Goal: Transaction & Acquisition: Purchase product/service

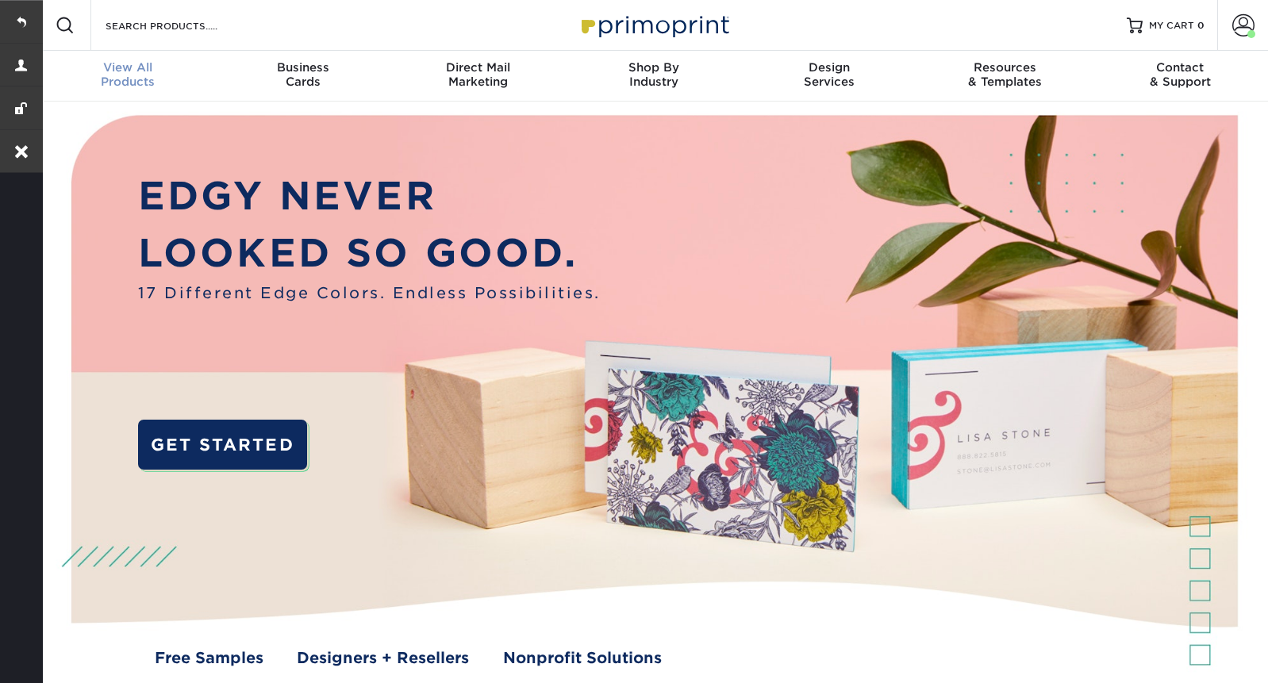
click at [132, 84] on div "View All Products" at bounding box center [127, 74] width 175 height 29
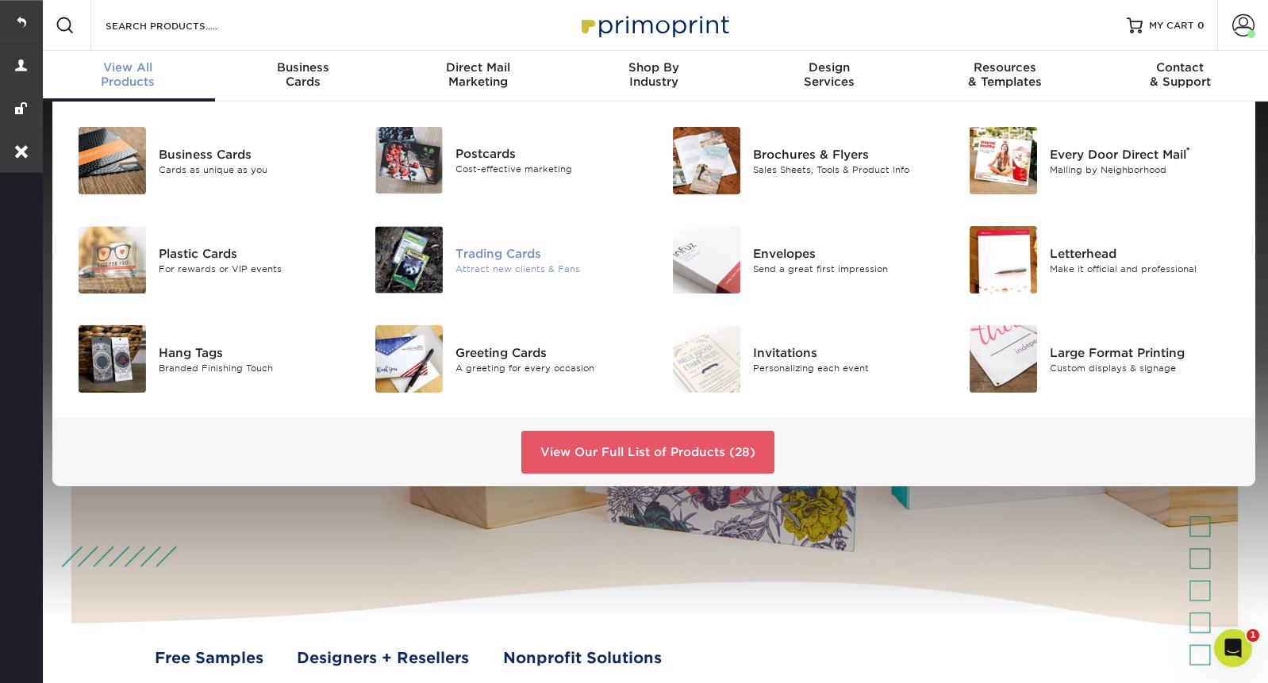
click at [488, 255] on div "Trading Cards" at bounding box center [549, 252] width 187 height 17
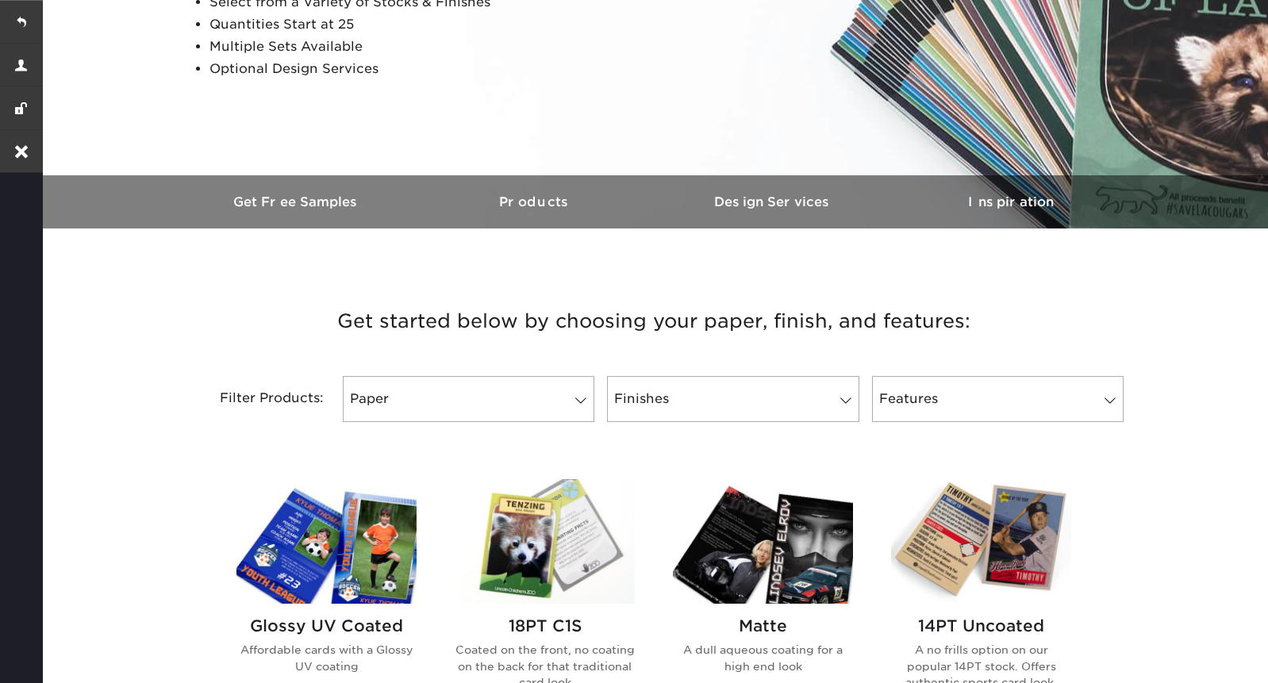
scroll to position [306, 0]
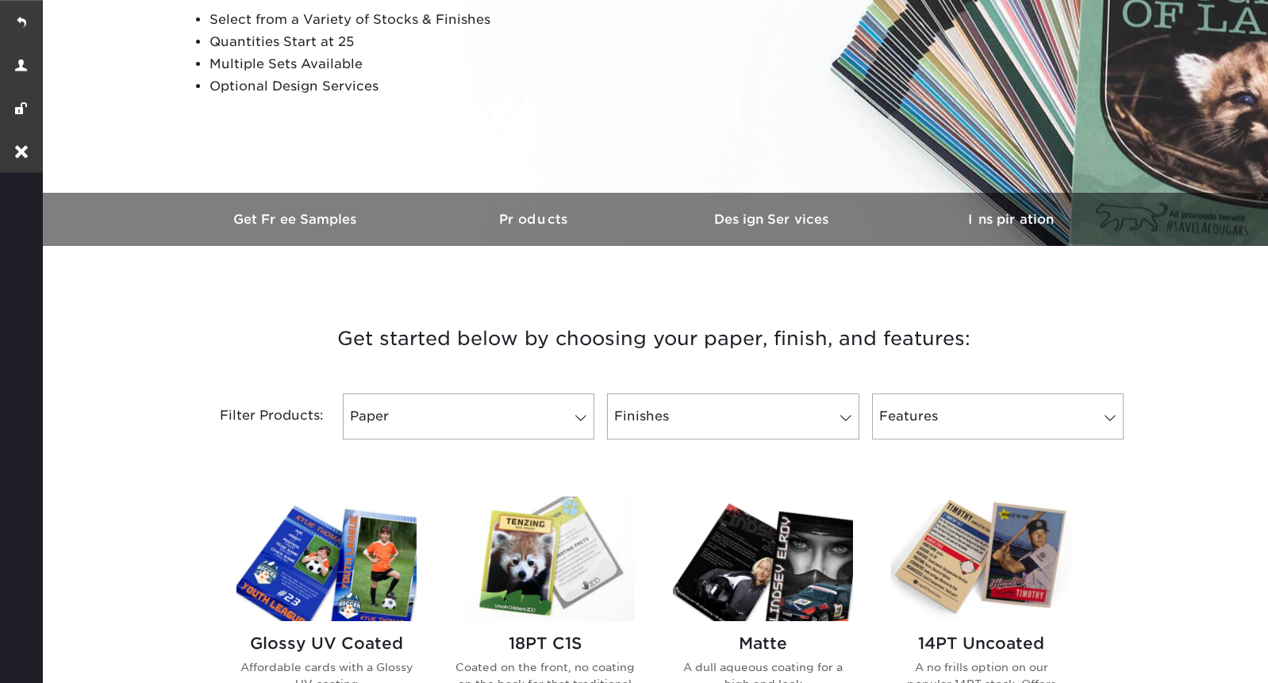
click at [312, 611] on img at bounding box center [327, 559] width 180 height 125
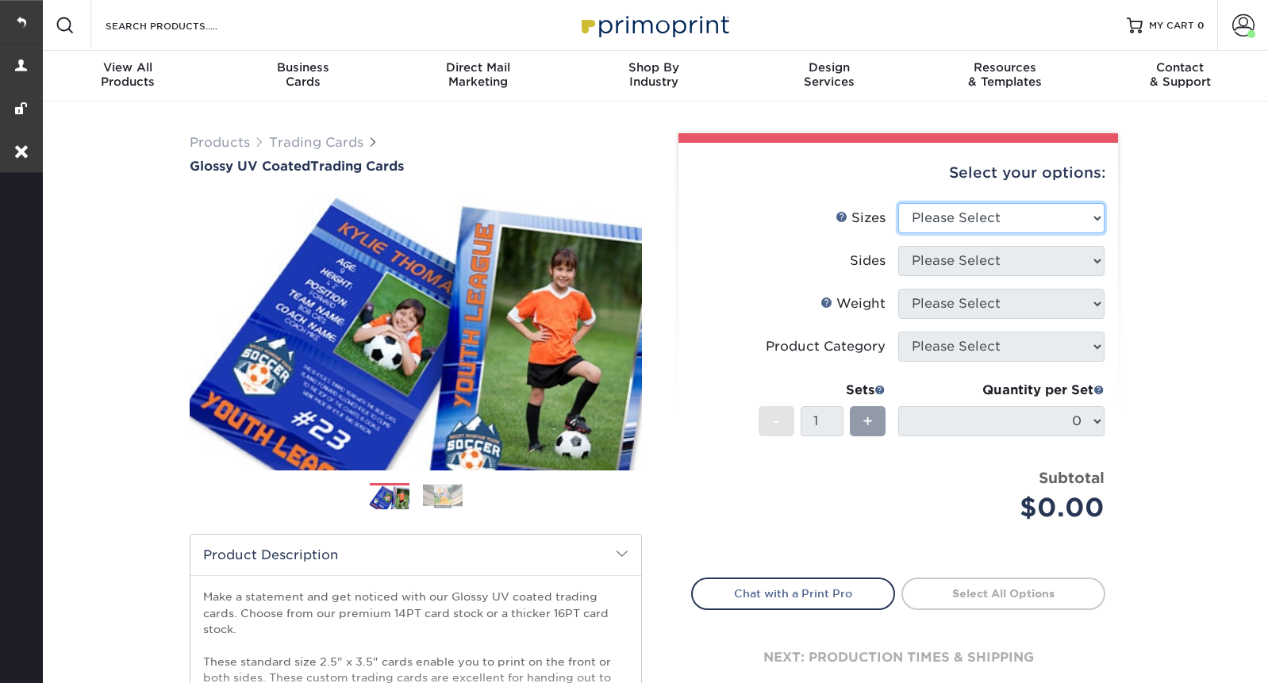
click at [935, 215] on select "Please Select 2.5" x 3.5"" at bounding box center [1001, 218] width 206 height 30
select select "2.50x3.50"
click at [898, 203] on select "Please Select 2.5" x 3.5"" at bounding box center [1001, 218] width 206 height 30
click at [948, 267] on select "Please Select Print Both Sides Print Front Only" at bounding box center [1001, 261] width 206 height 30
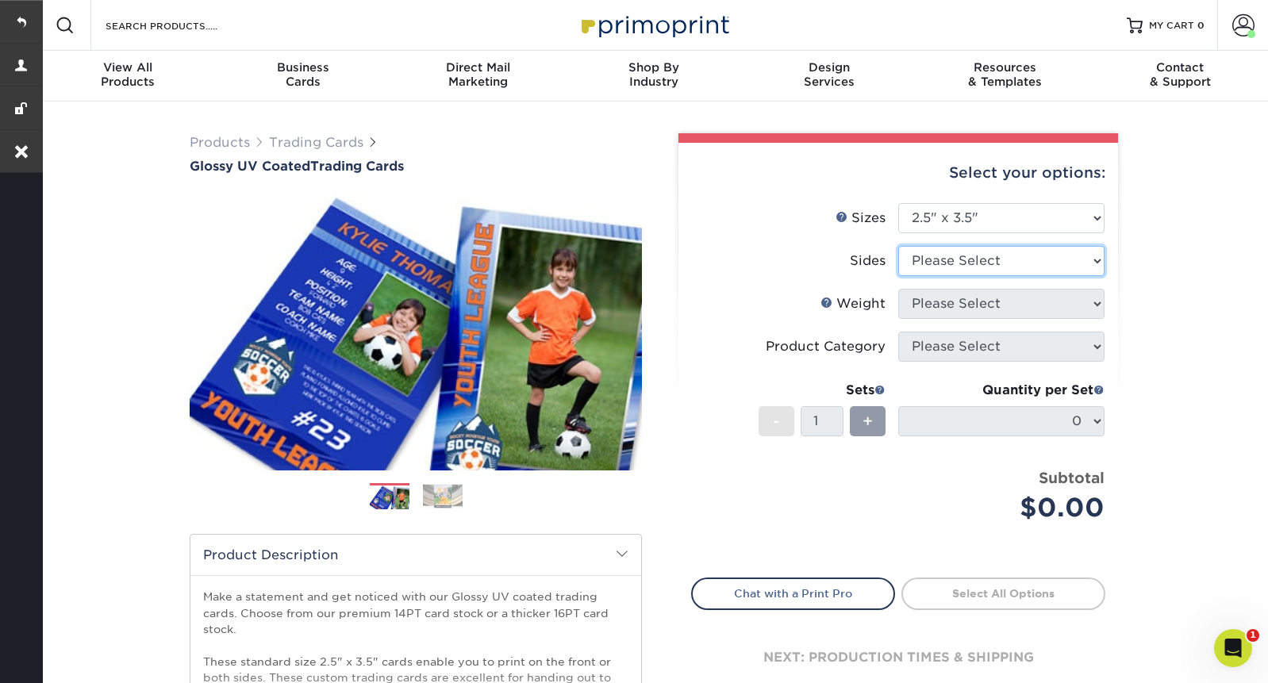
select select "13abbda7-1d64-4f25-8bb2-c179b224825d"
click at [898, 246] on select "Please Select Print Both Sides Print Front Only" at bounding box center [1001, 261] width 206 height 30
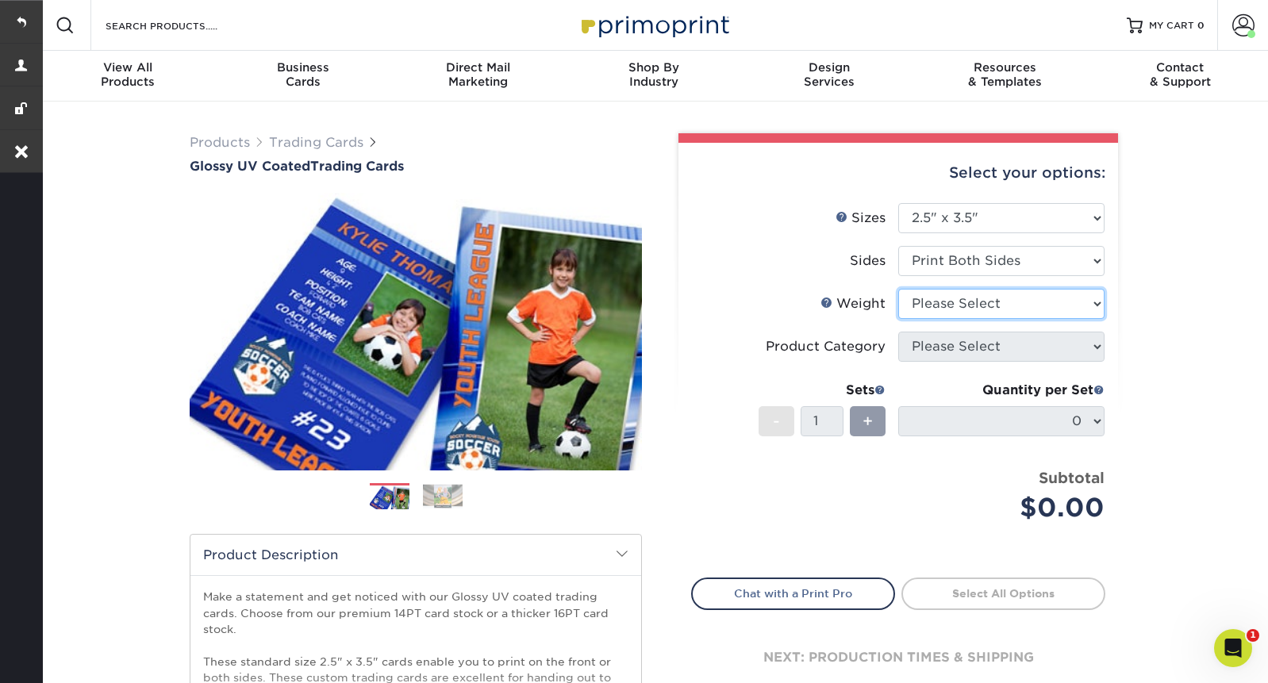
click at [945, 306] on select "Please Select 16PT 14PT 18PT C1S" at bounding box center [1001, 304] width 206 height 30
select select "16PT"
click at [898, 289] on select "Please Select 16PT 14PT 18PT C1S" at bounding box center [1001, 304] width 206 height 30
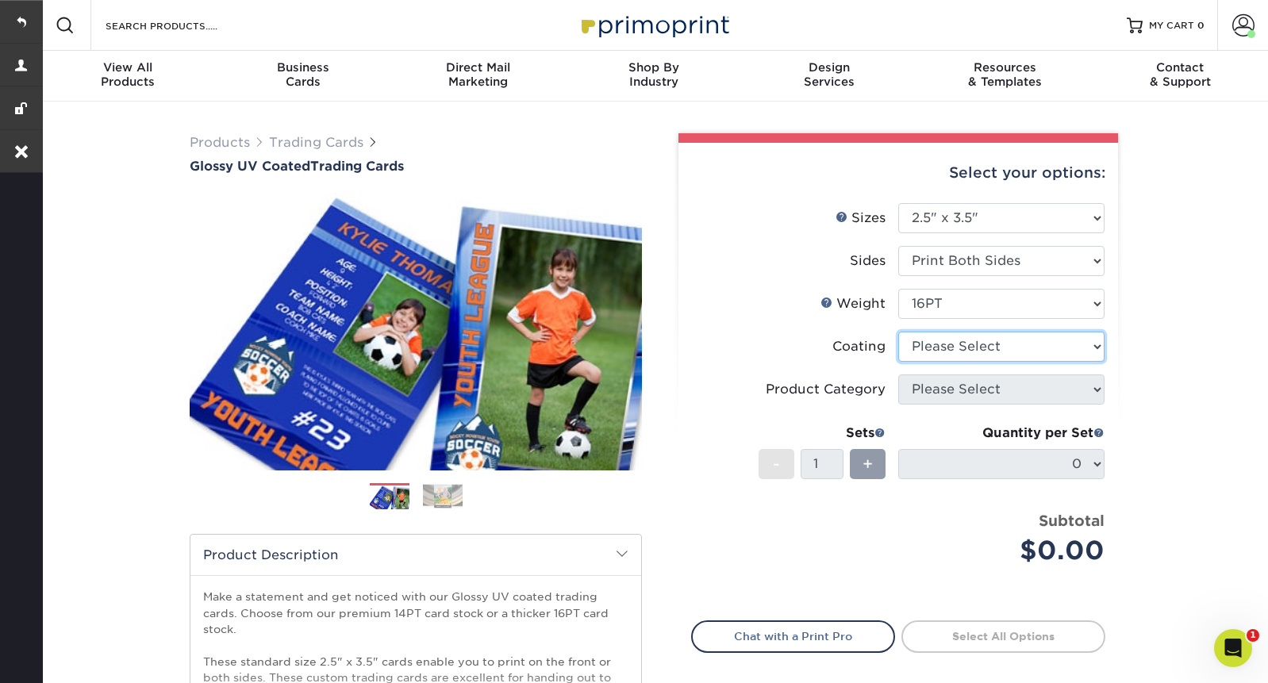
click at [937, 352] on select at bounding box center [1001, 347] width 206 height 30
select select "1e8116af-acfc-44b1-83dc-8181aa338834"
click at [898, 332] on select at bounding box center [1001, 347] width 206 height 30
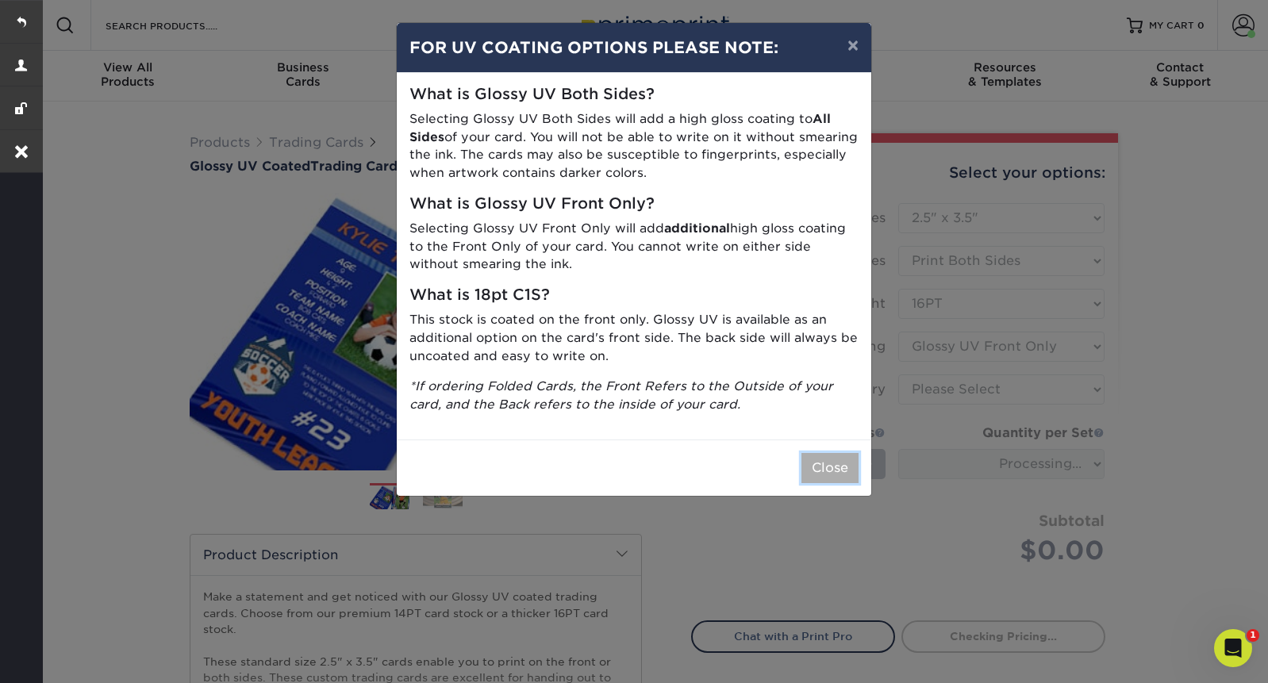
click at [826, 461] on button "Close" at bounding box center [830, 468] width 57 height 30
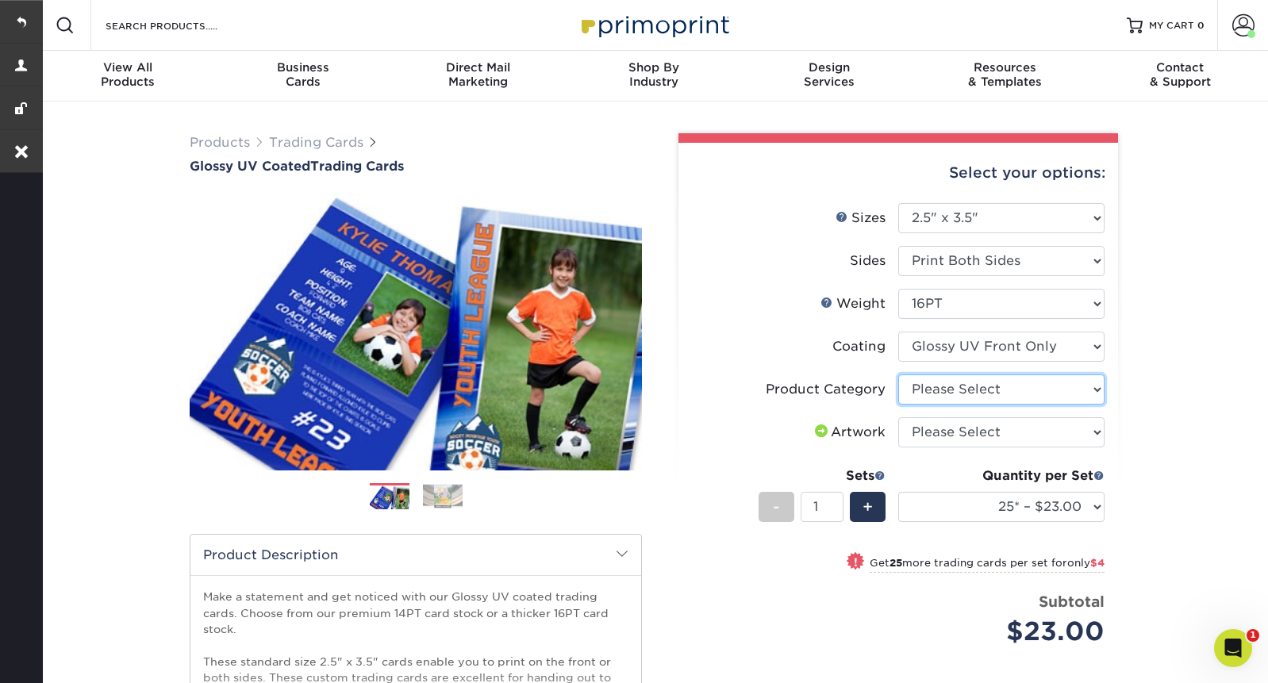
click at [1020, 388] on select "Please Select Trading Cards" at bounding box center [1001, 390] width 206 height 30
select select "c2f9bce9-36c2-409d-b101-c29d9d031e18"
click at [898, 375] on select "Please Select Trading Cards" at bounding box center [1001, 390] width 206 height 30
click at [994, 442] on select "Please Select I will upload files I need a design - $100" at bounding box center [1001, 432] width 206 height 30
select select "upload"
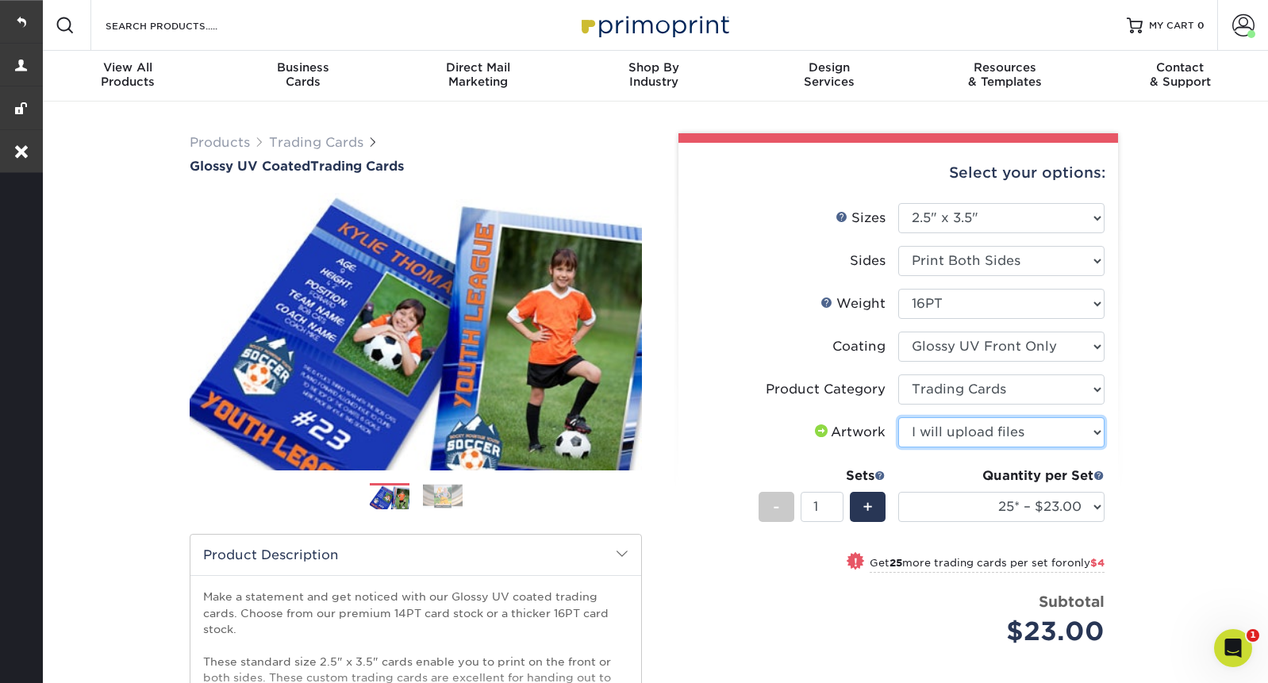
click at [898, 417] on select "Please Select I will upload files I need a design - $100" at bounding box center [1001, 432] width 206 height 30
click at [975, 494] on select "25* – $23.00 50* – $27.00 75* – $33.00 100* – $37.00 250* – $47.00 500 – $58.00…" at bounding box center [1001, 507] width 206 height 30
select select "500 – $58.00"
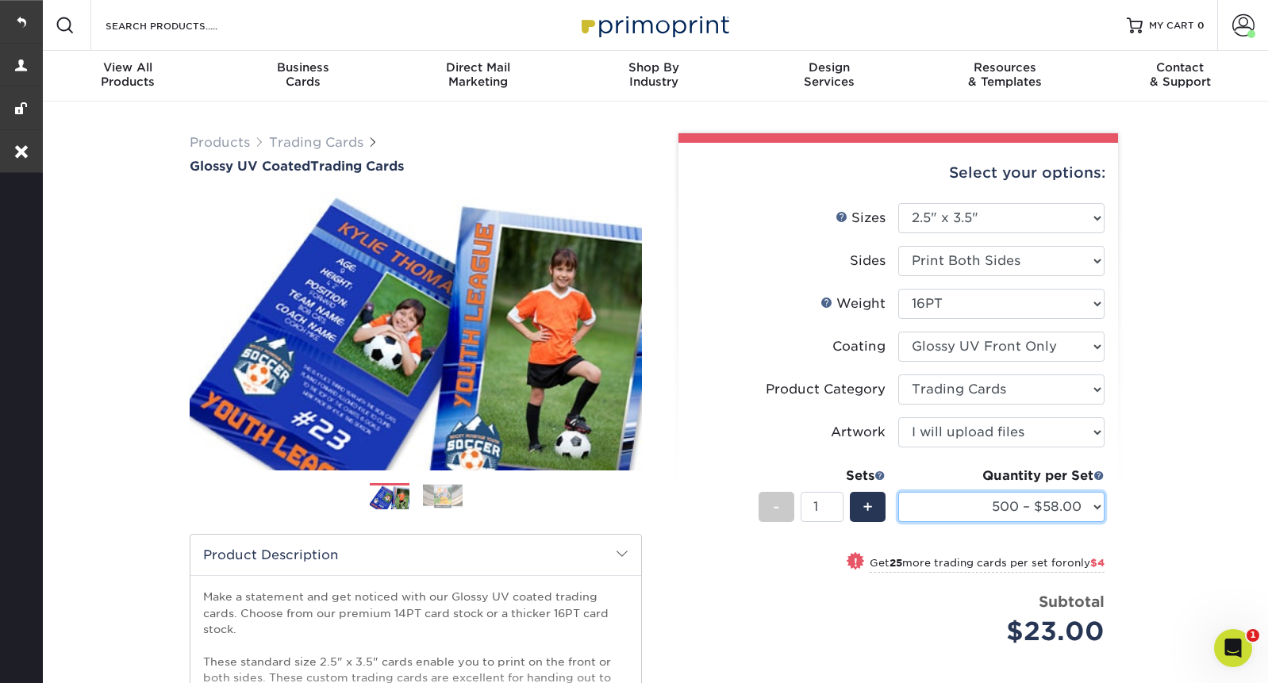
click at [898, 492] on select "25* – $23.00 50* – $27.00 75* – $33.00 100* – $37.00 250* – $47.00 500 – $58.00…" at bounding box center [1001, 507] width 206 height 30
click at [863, 502] on span "+" at bounding box center [868, 507] width 10 height 24
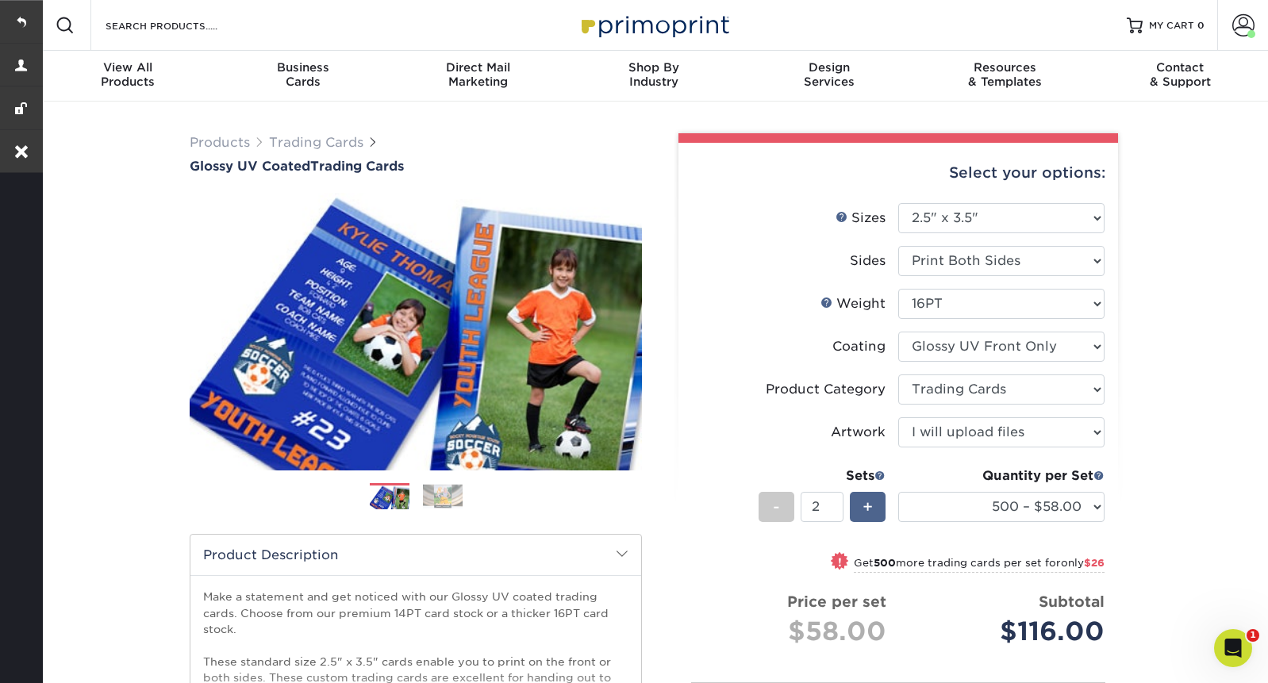
click at [863, 502] on span "+" at bounding box center [868, 507] width 10 height 24
type input "3"
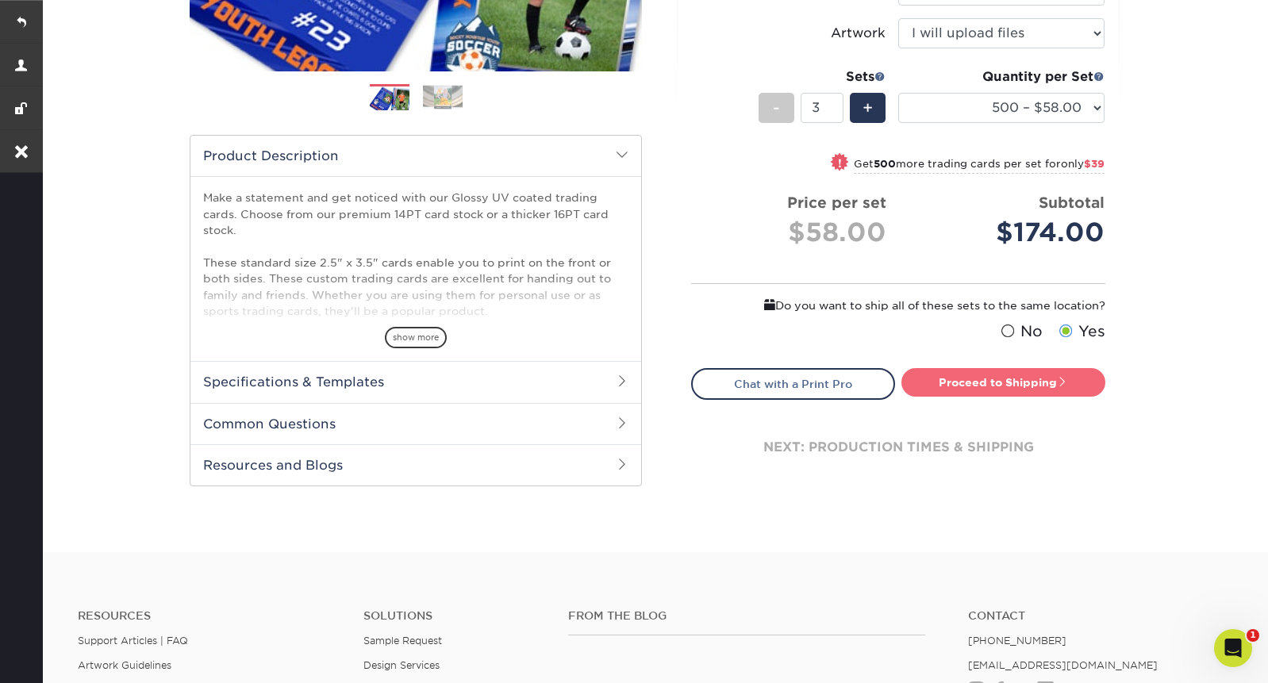
click at [990, 387] on link "Proceed to Shipping" at bounding box center [1004, 382] width 204 height 29
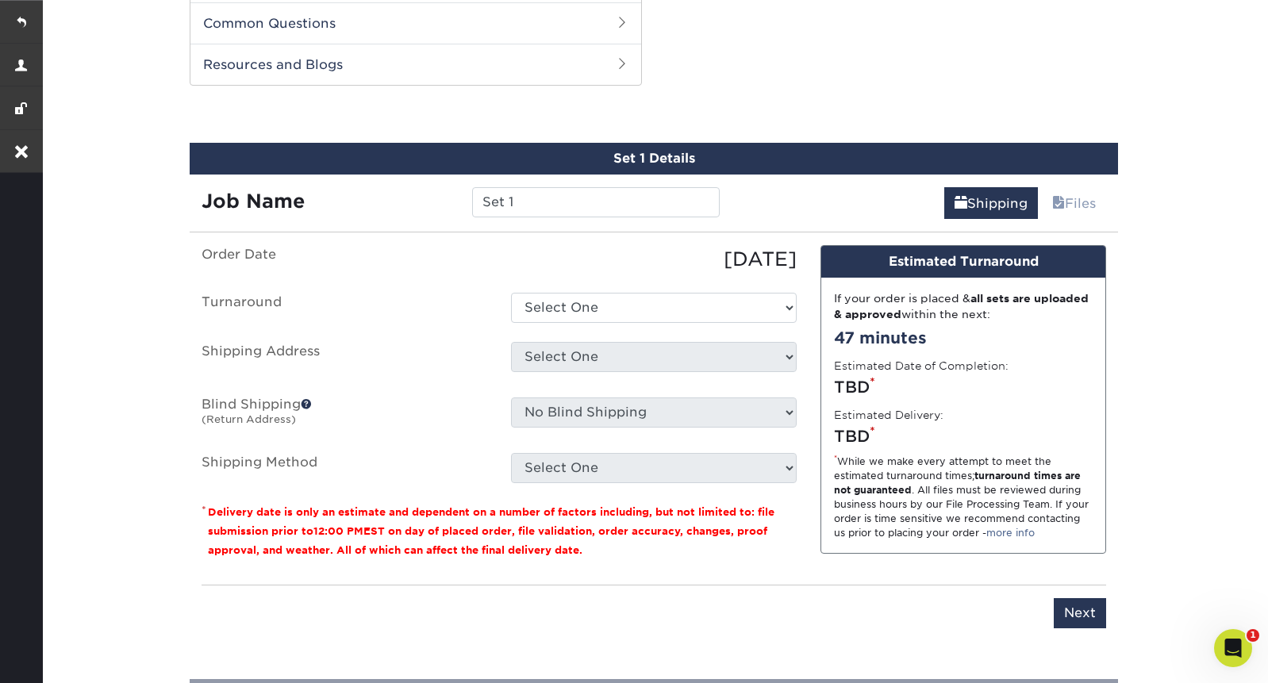
scroll to position [810, 0]
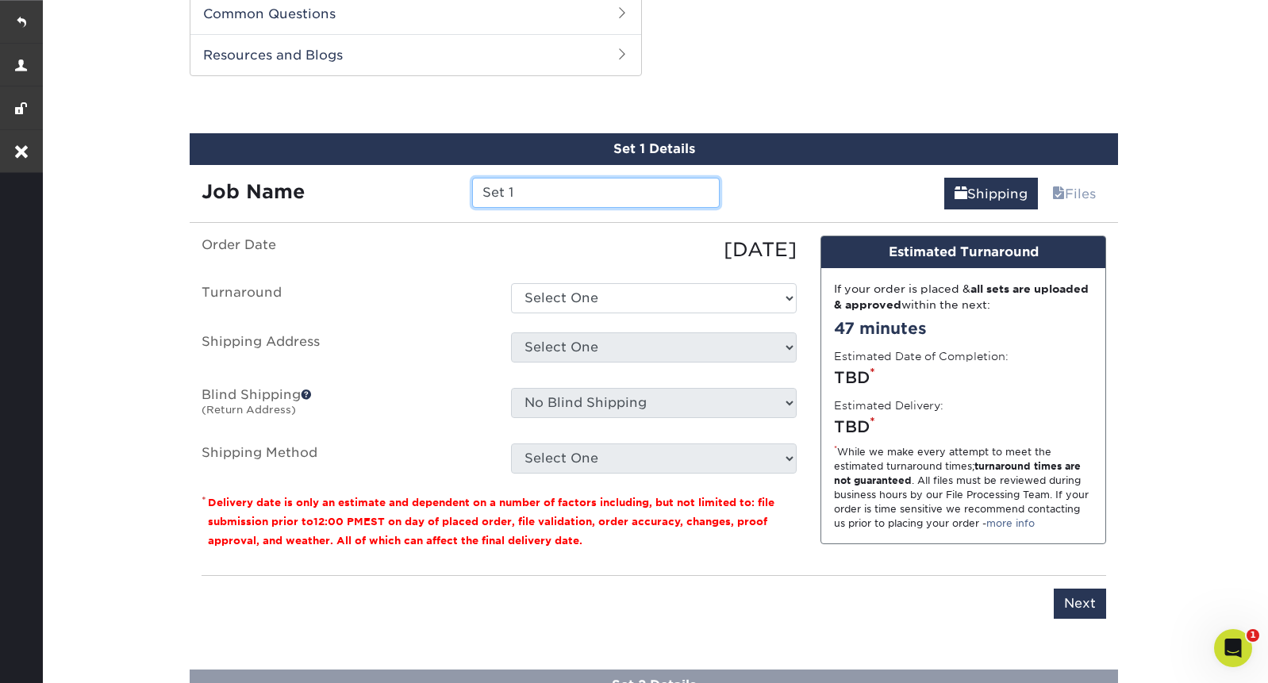
click at [533, 185] on input "Set 1" at bounding box center [595, 193] width 247 height 30
click at [533, 191] on input "Set 1" at bounding box center [595, 193] width 247 height 30
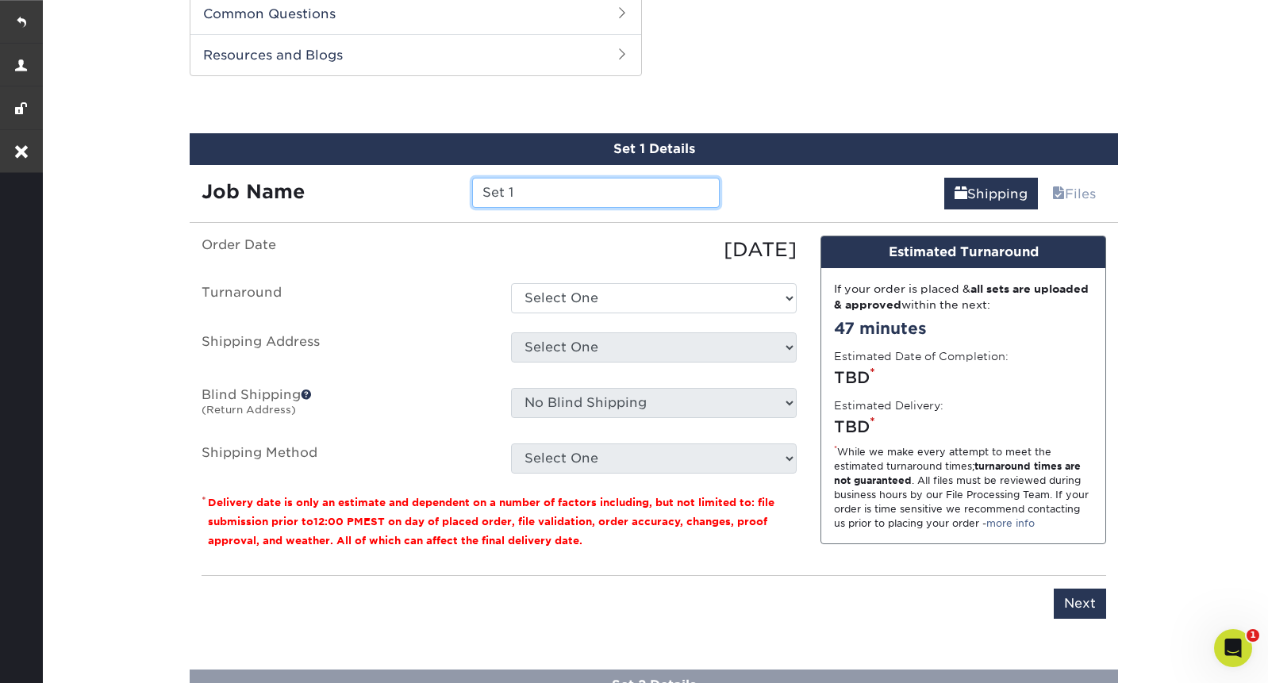
click at [533, 191] on input "Set 1" at bounding box center [595, 193] width 247 height 30
paste input "Loki"
type input "Loki"
click at [495, 255] on label "Order Date" at bounding box center [345, 250] width 310 height 29
click at [534, 280] on ul "Order Date 09/12/2025 Turnaround Select One 2-4 Business Days 2 Day Next Busine…" at bounding box center [499, 355] width 595 height 238
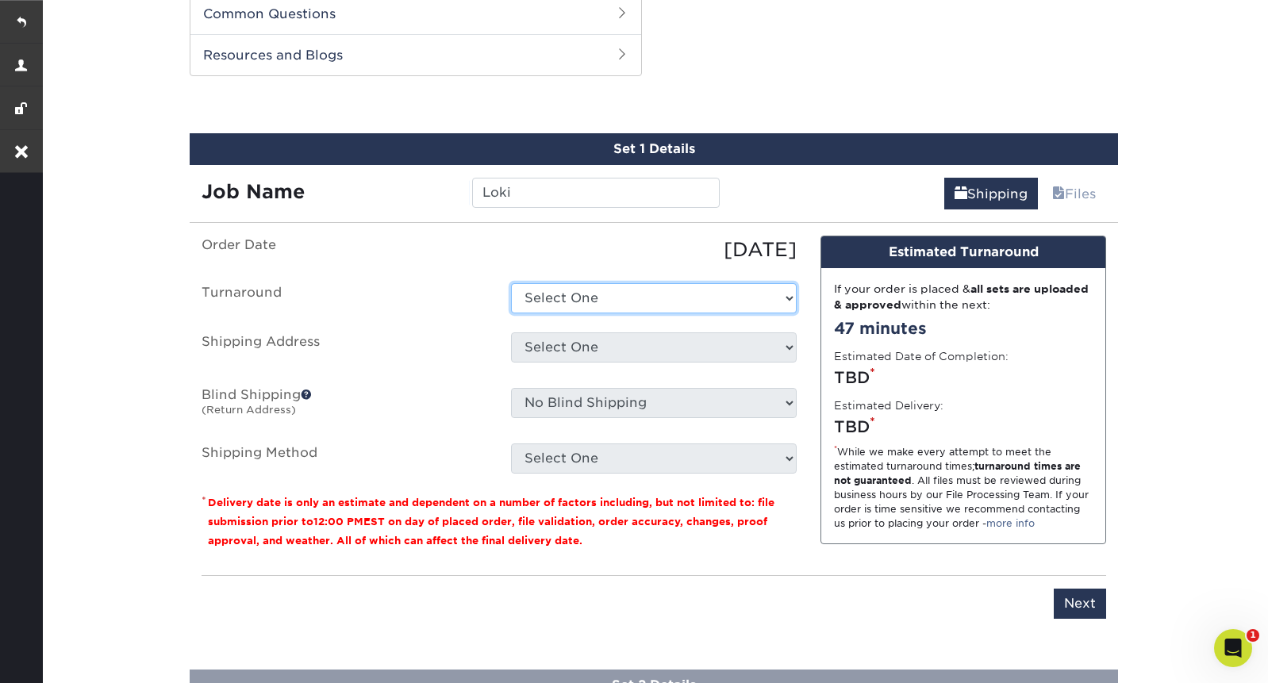
click at [541, 294] on select "Select One 2-4 Business Days 2 Day Next Business Day" at bounding box center [654, 298] width 286 height 30
select select "85cb7902-7895-4ac5-8d46-6817daf736c2"
click at [511, 283] on select "Select One 2-4 Business Days 2 Day Next Business Day" at bounding box center [654, 298] width 286 height 30
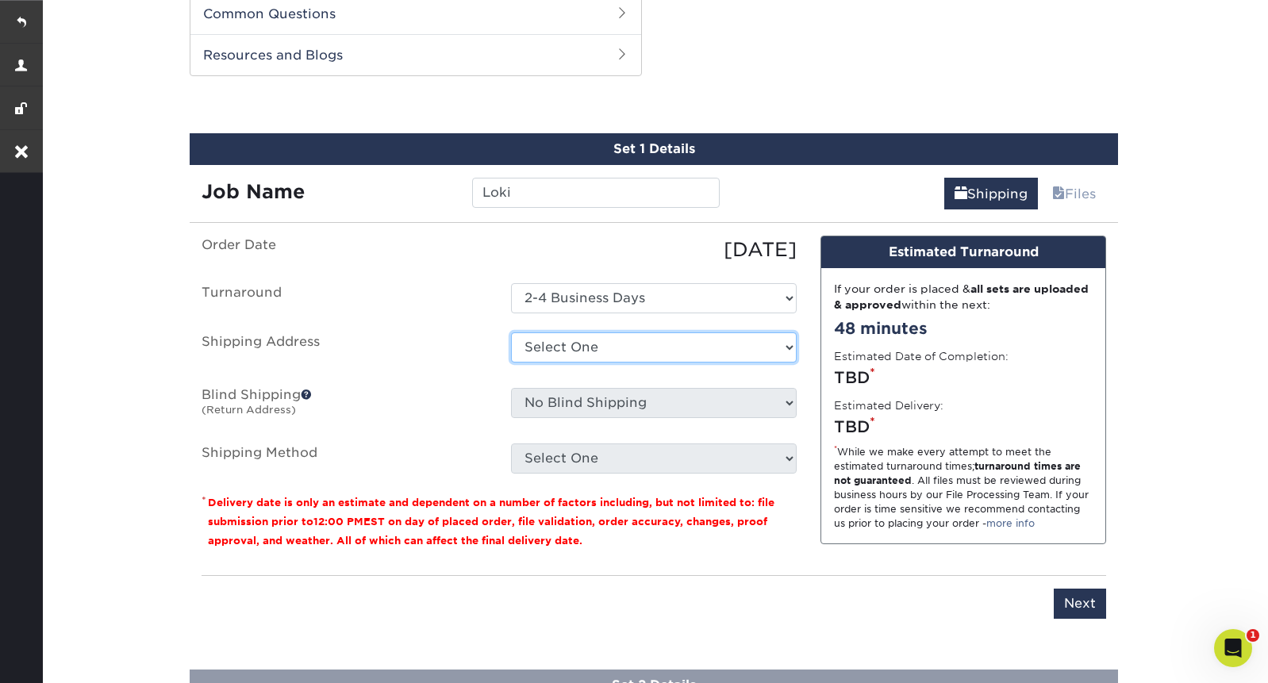
click at [621, 341] on select "Select One Work + Add New Address" at bounding box center [654, 348] width 286 height 30
select select "258048"
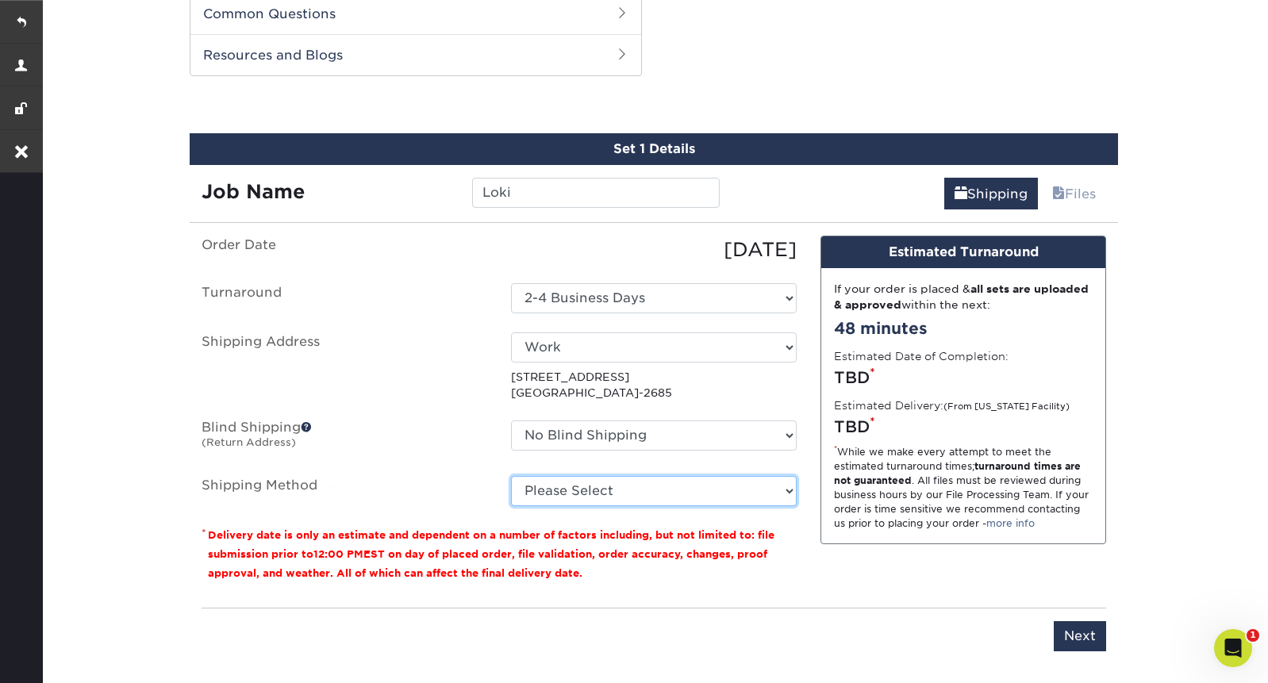
click at [671, 496] on select "Please Select Ground Shipping (+$17.37) 3 Day Shipping Service (+$21.03) 2 Day …" at bounding box center [654, 491] width 286 height 30
select select "03"
click at [511, 476] on select "Please Select Ground Shipping (+$17.37) 3 Day Shipping Service (+$21.03) 2 Day …" at bounding box center [654, 491] width 286 height 30
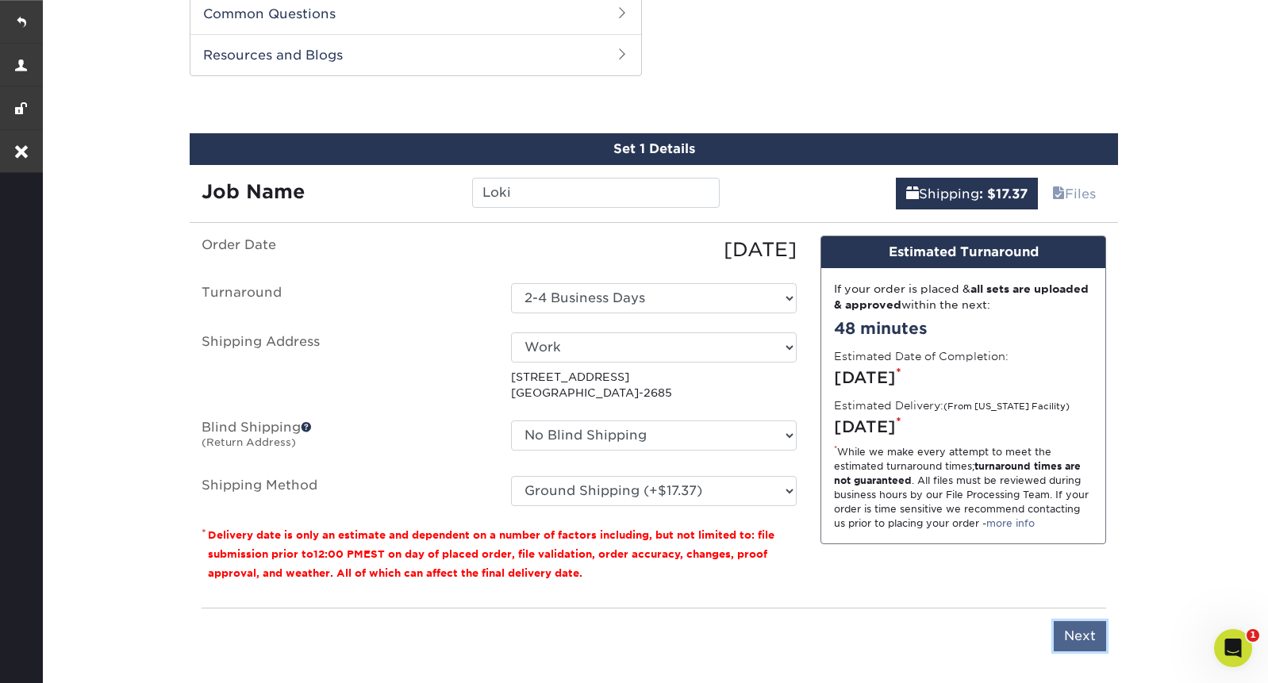
click at [1070, 636] on input "Next" at bounding box center [1080, 636] width 52 height 30
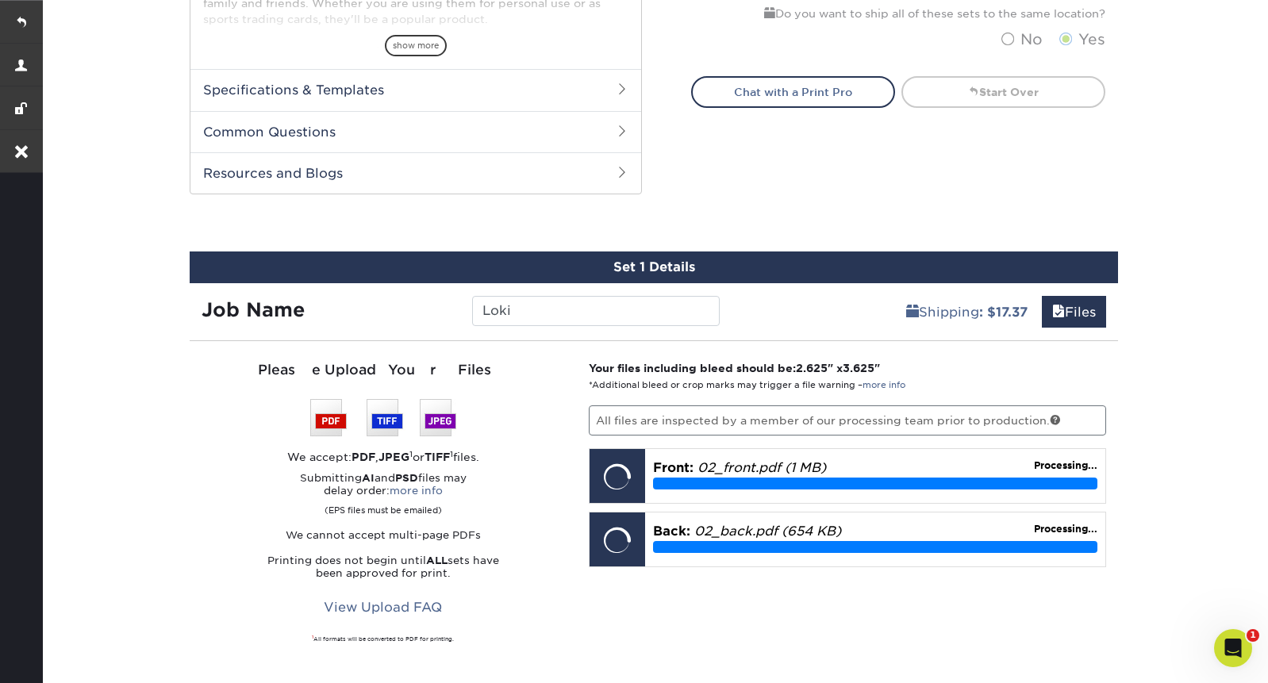
scroll to position [867, 0]
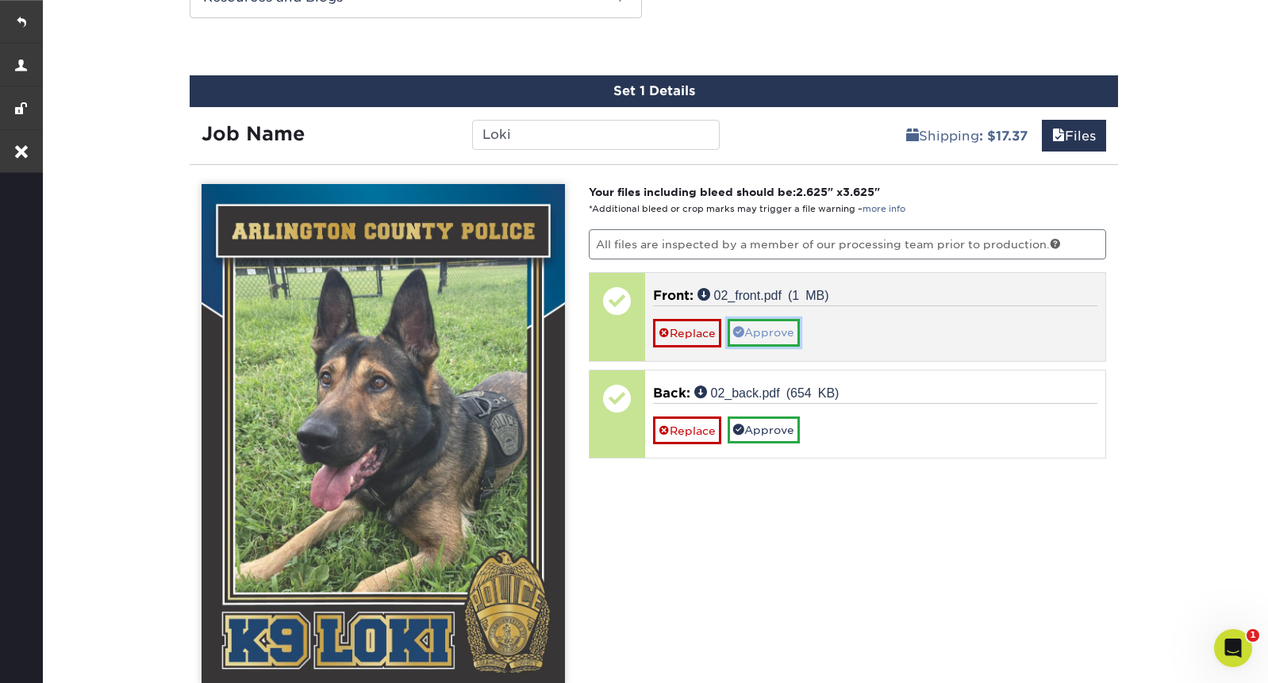
click at [783, 325] on link "Approve" at bounding box center [764, 332] width 72 height 27
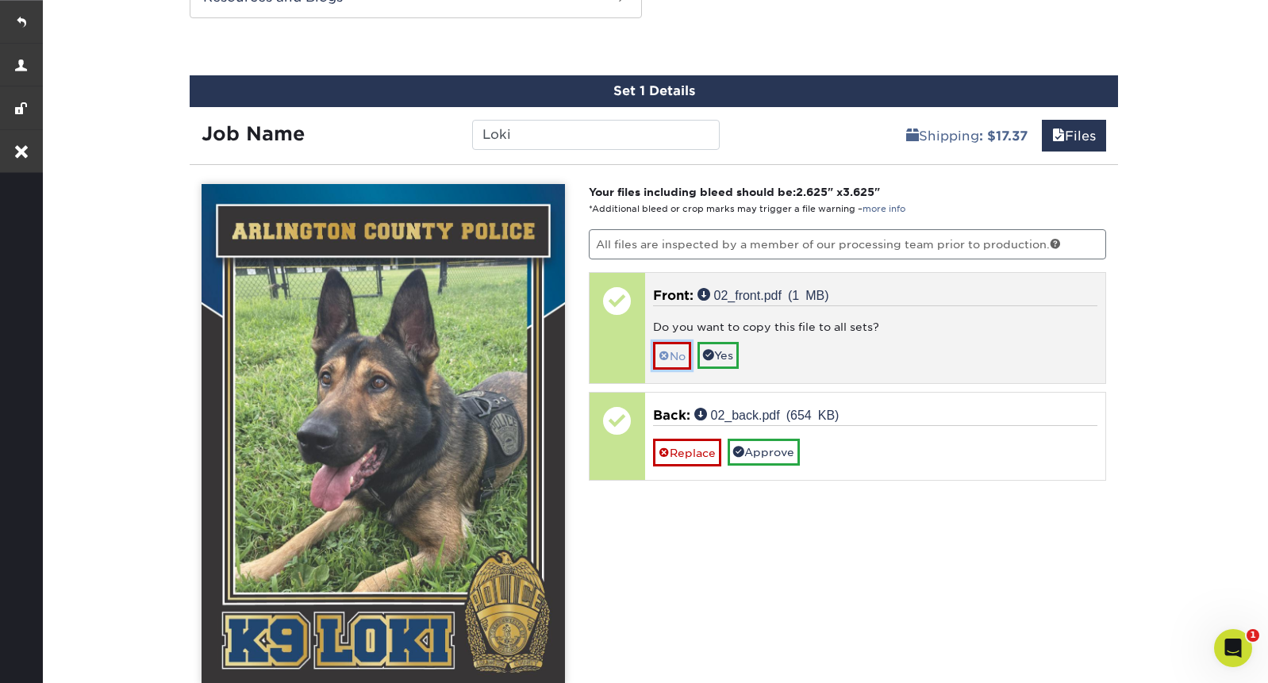
click at [675, 357] on link "No" at bounding box center [672, 356] width 38 height 28
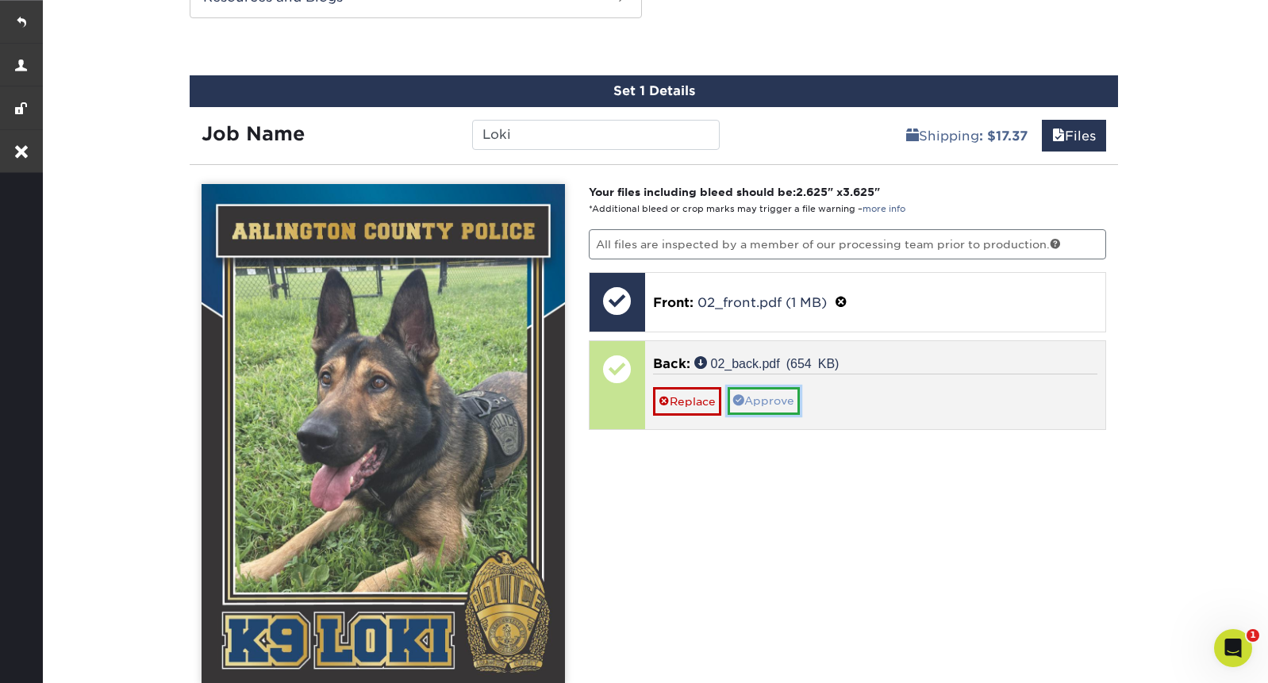
click at [758, 400] on link "Approve" at bounding box center [764, 400] width 72 height 27
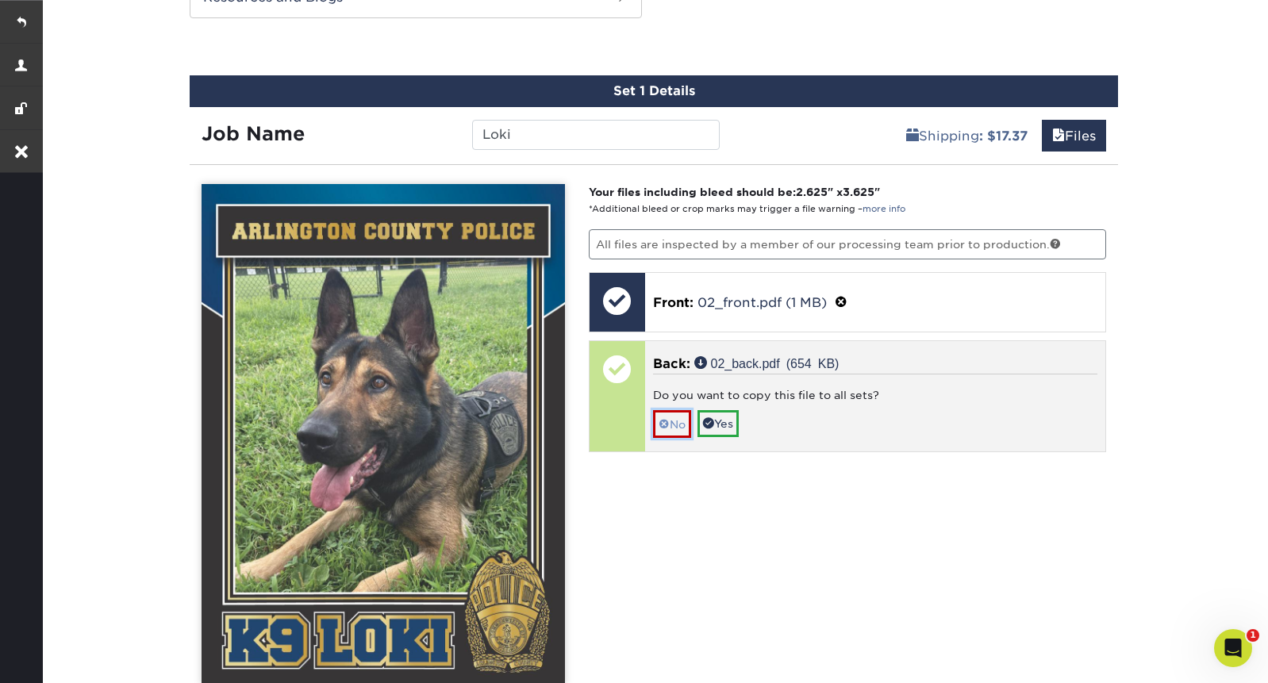
click at [670, 425] on link "No" at bounding box center [672, 424] width 38 height 28
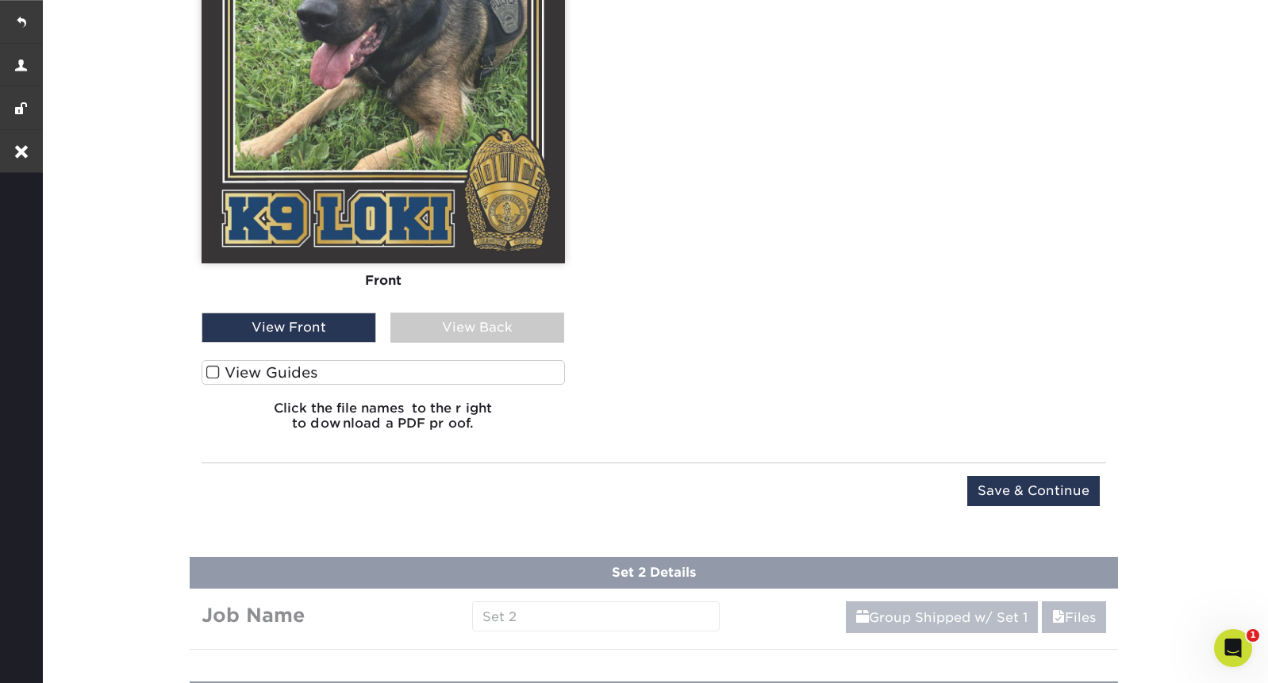
scroll to position [1329, 0]
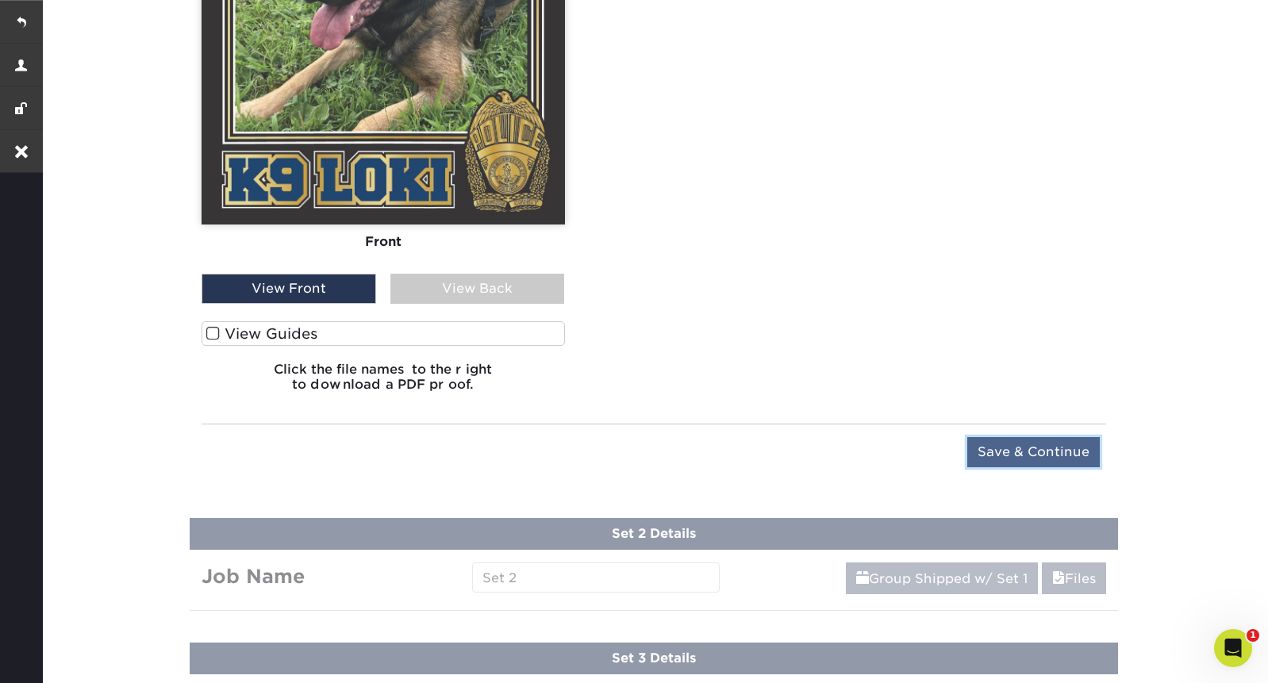
click at [1019, 456] on input "Save & Continue" at bounding box center [1034, 452] width 133 height 30
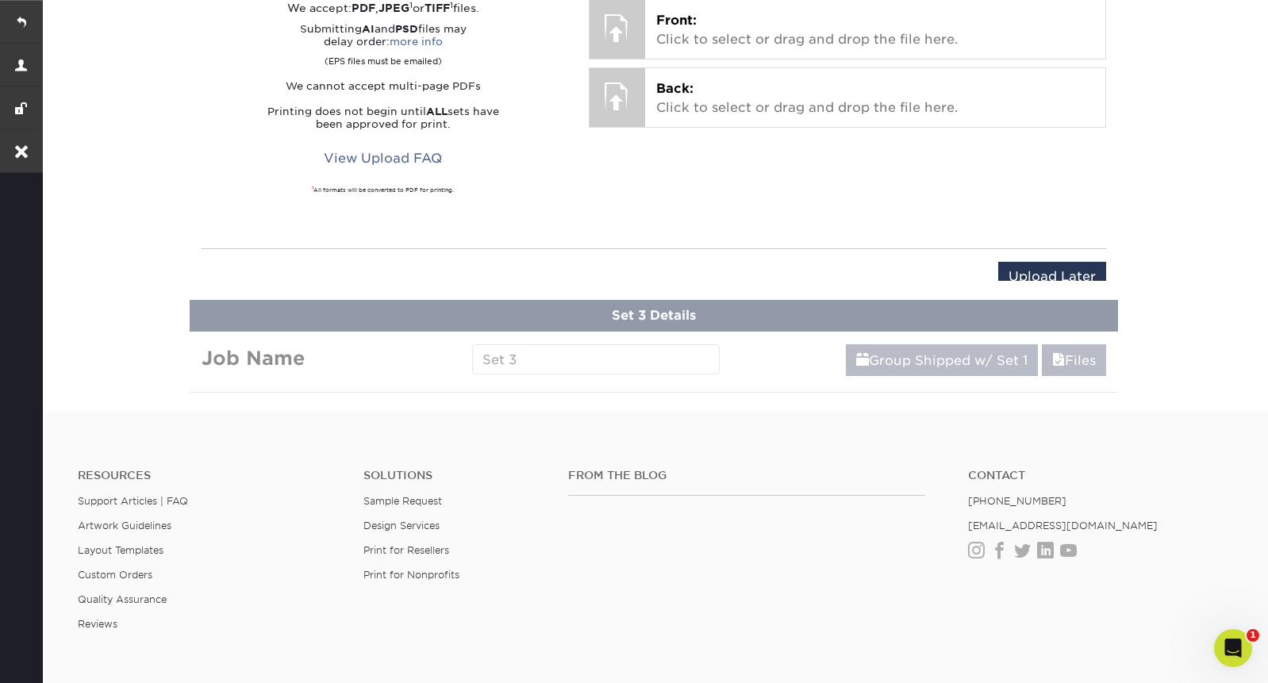
scroll to position [781, 0]
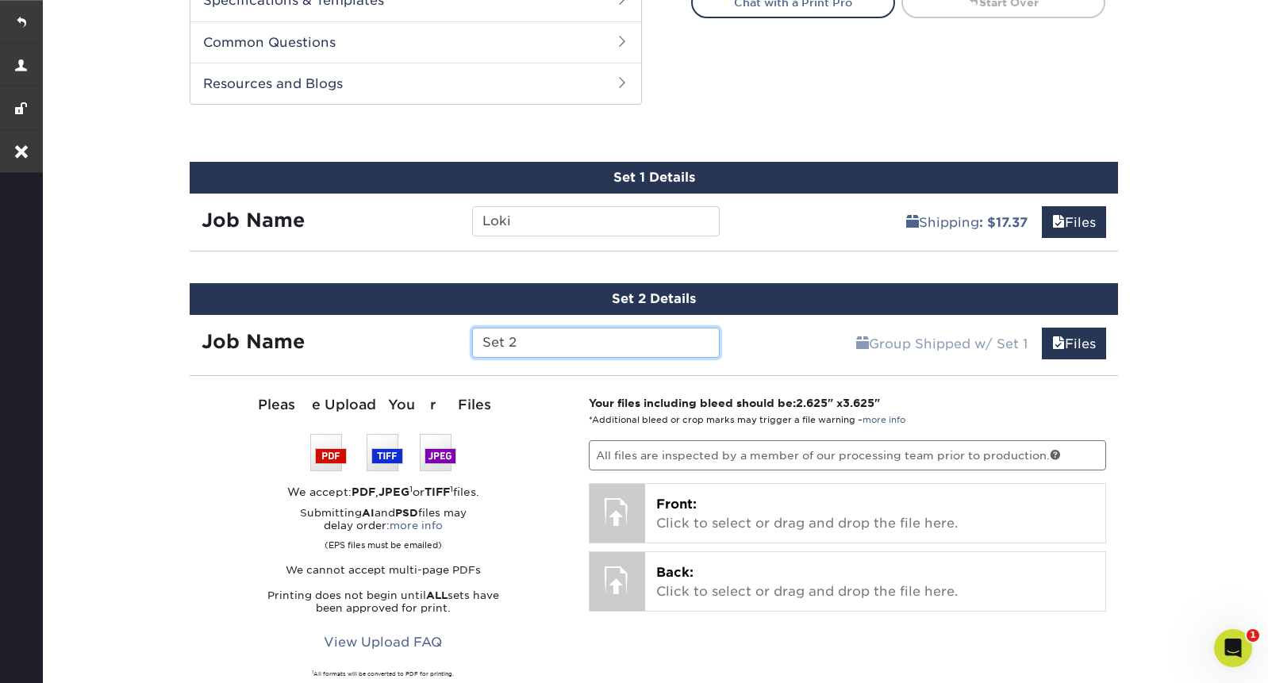
click at [535, 346] on input "Set 2" at bounding box center [595, 343] width 247 height 30
paste input "[PERSON_NAME]"
type input "[PERSON_NAME]"
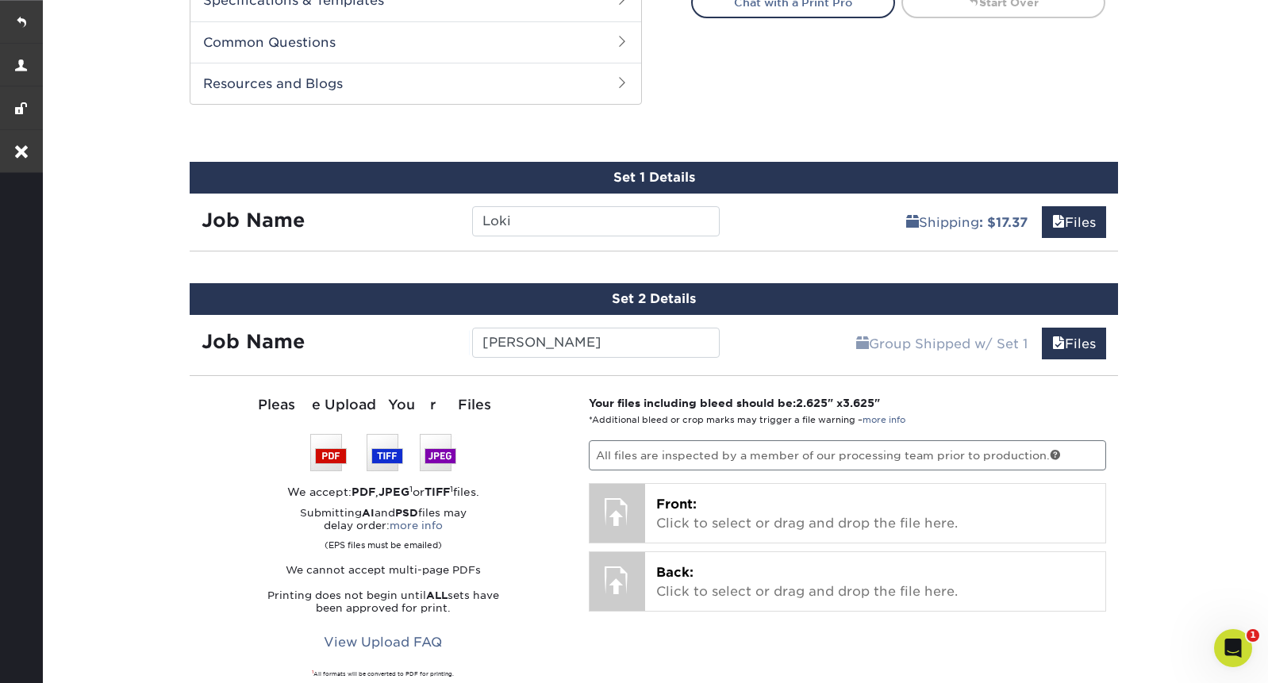
click at [789, 320] on div "Group Shipped w/ Set 1 Files Continue" at bounding box center [925, 339] width 387 height 48
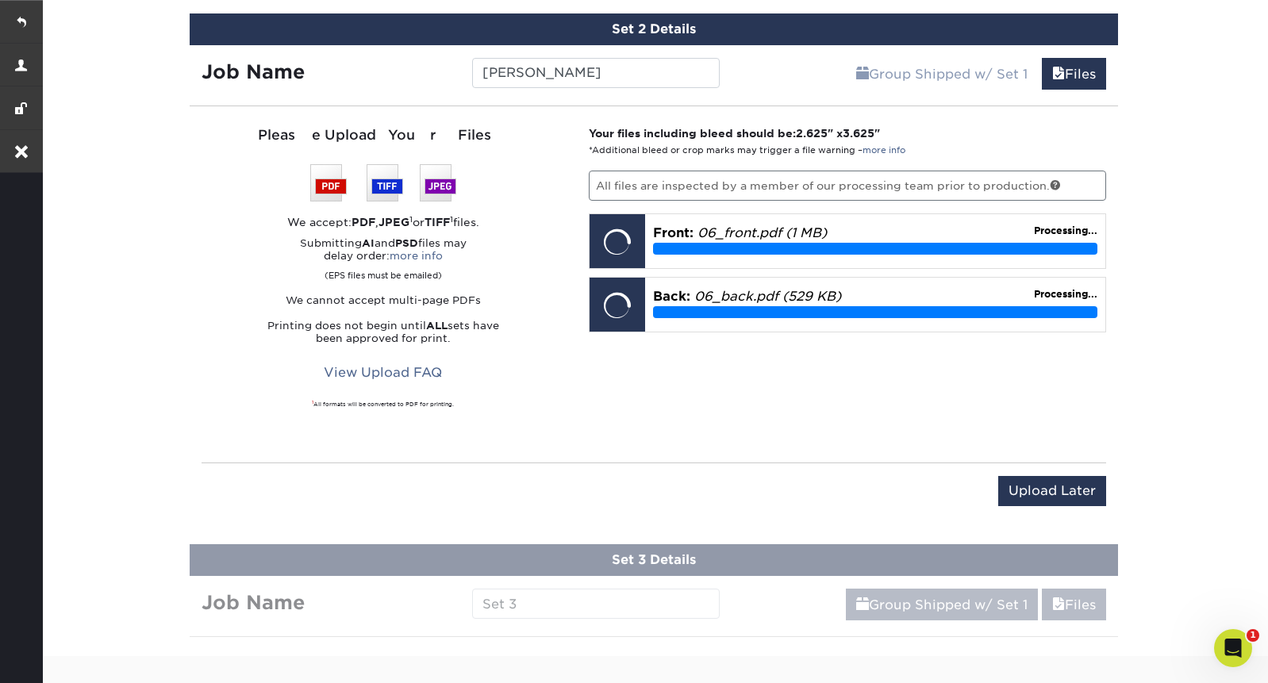
scroll to position [1052, 0]
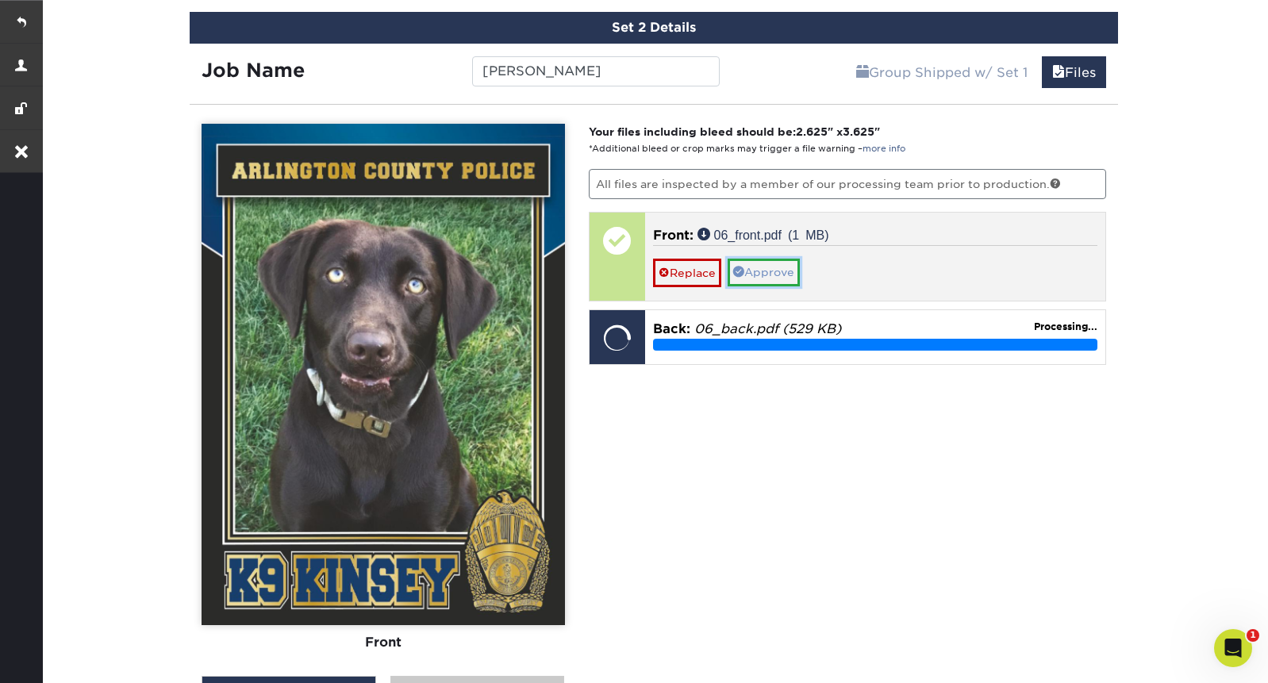
click at [754, 262] on link "Approve" at bounding box center [764, 272] width 72 height 27
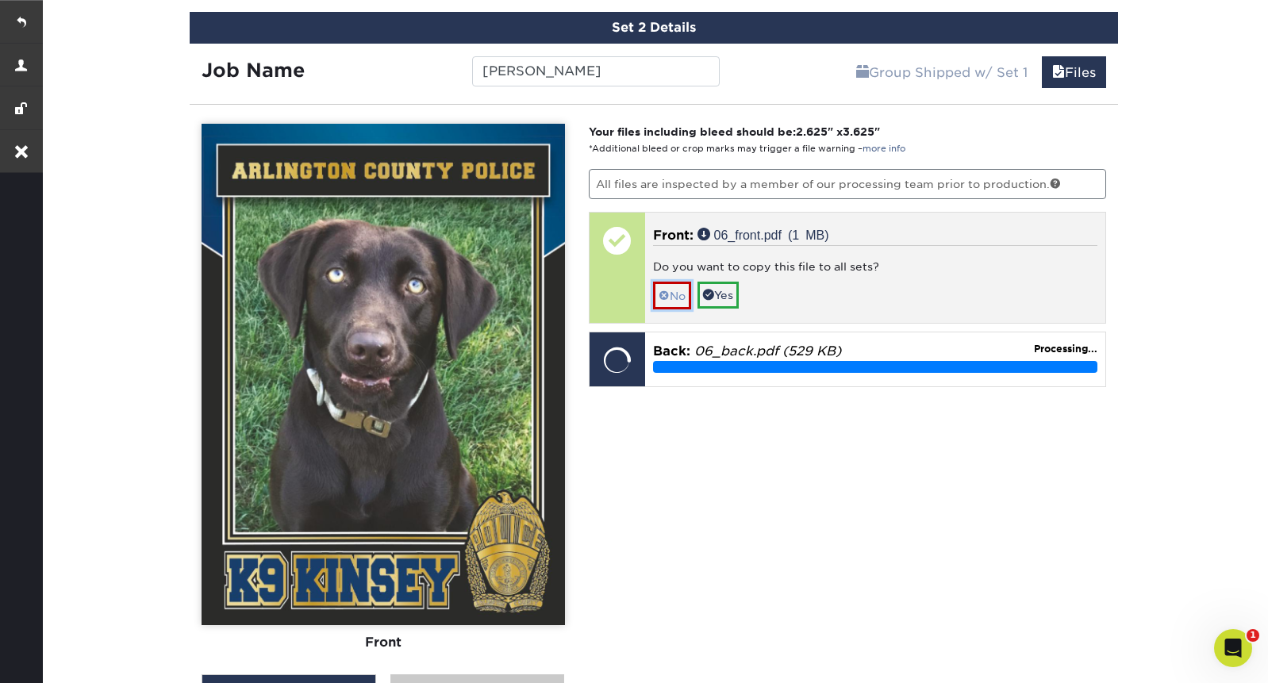
click at [682, 293] on link "No" at bounding box center [672, 296] width 38 height 28
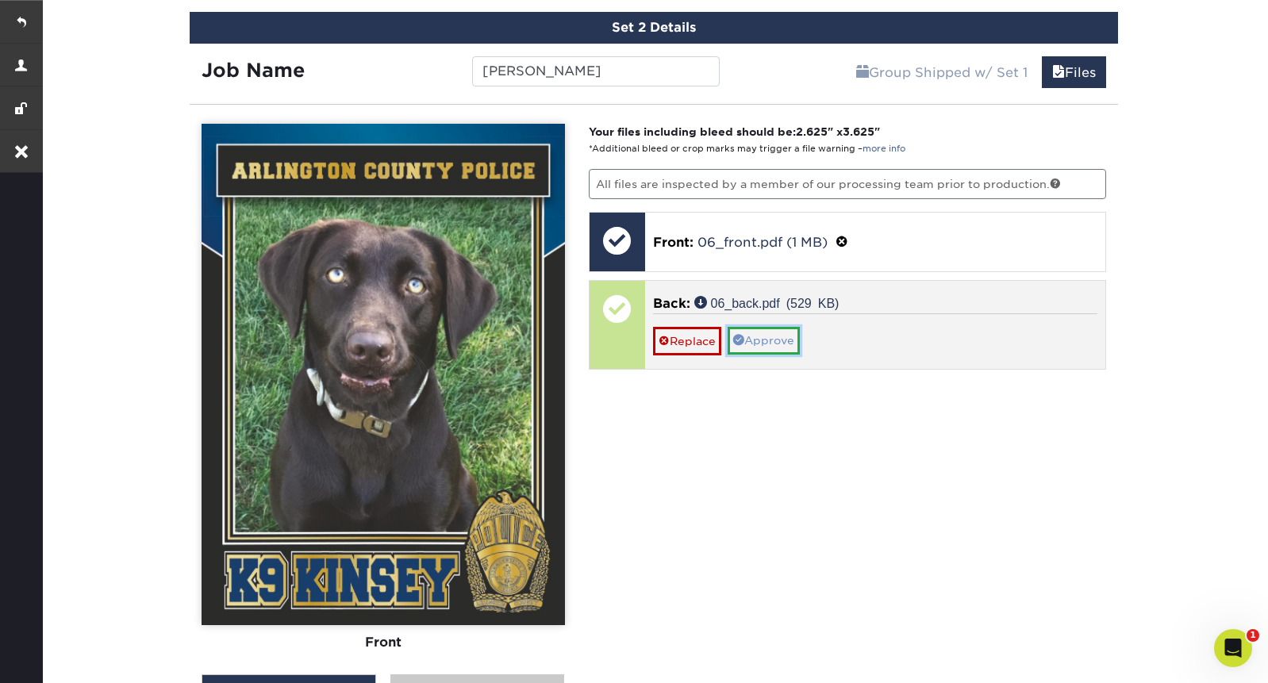
click at [781, 339] on link "Approve" at bounding box center [764, 340] width 72 height 27
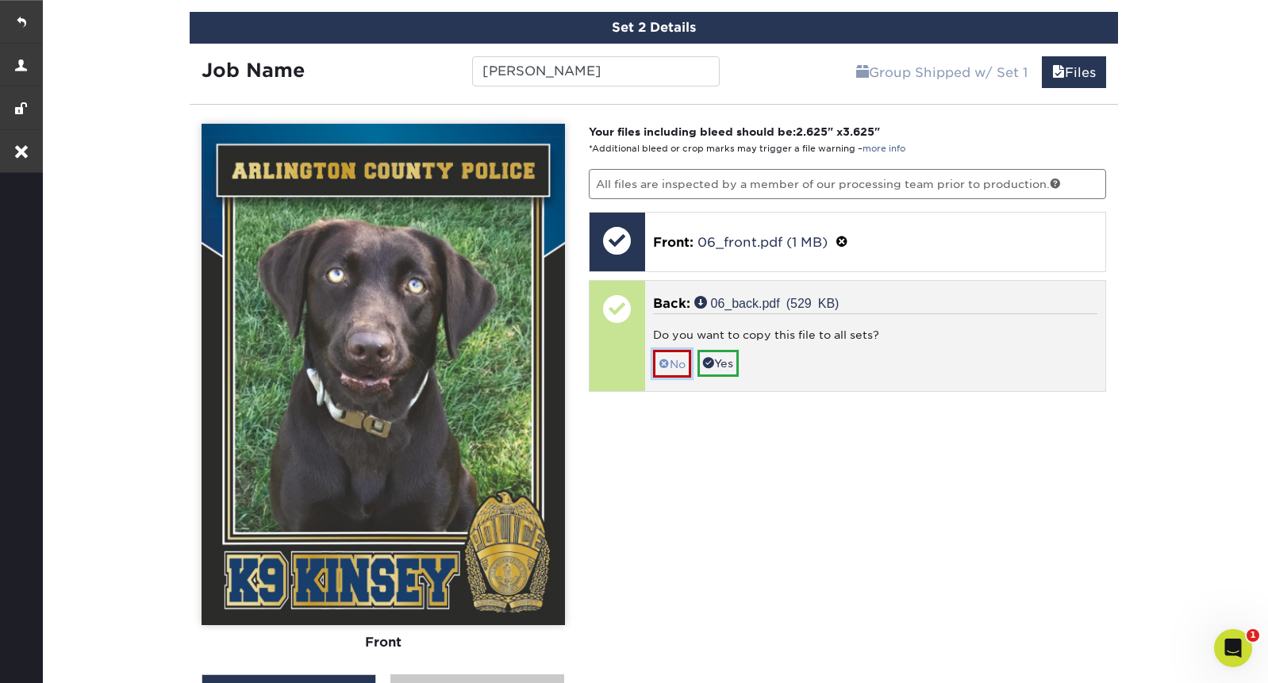
click at [680, 368] on link "No" at bounding box center [672, 364] width 38 height 28
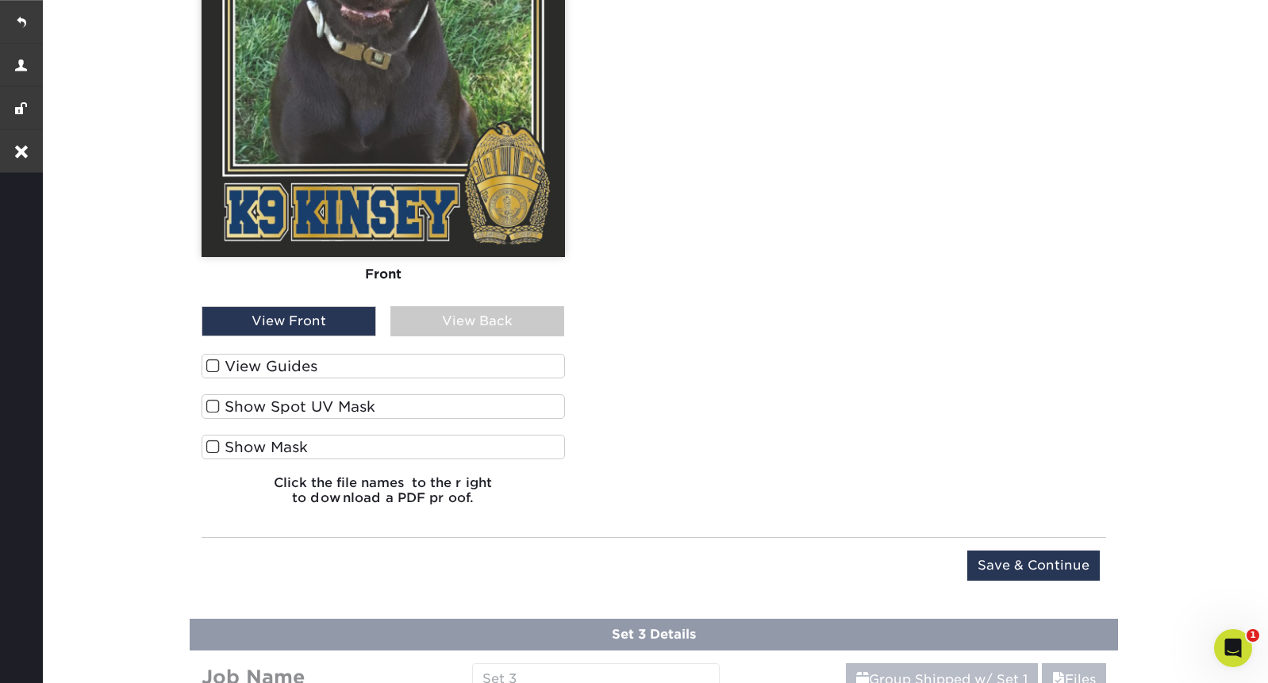
scroll to position [1671, 0]
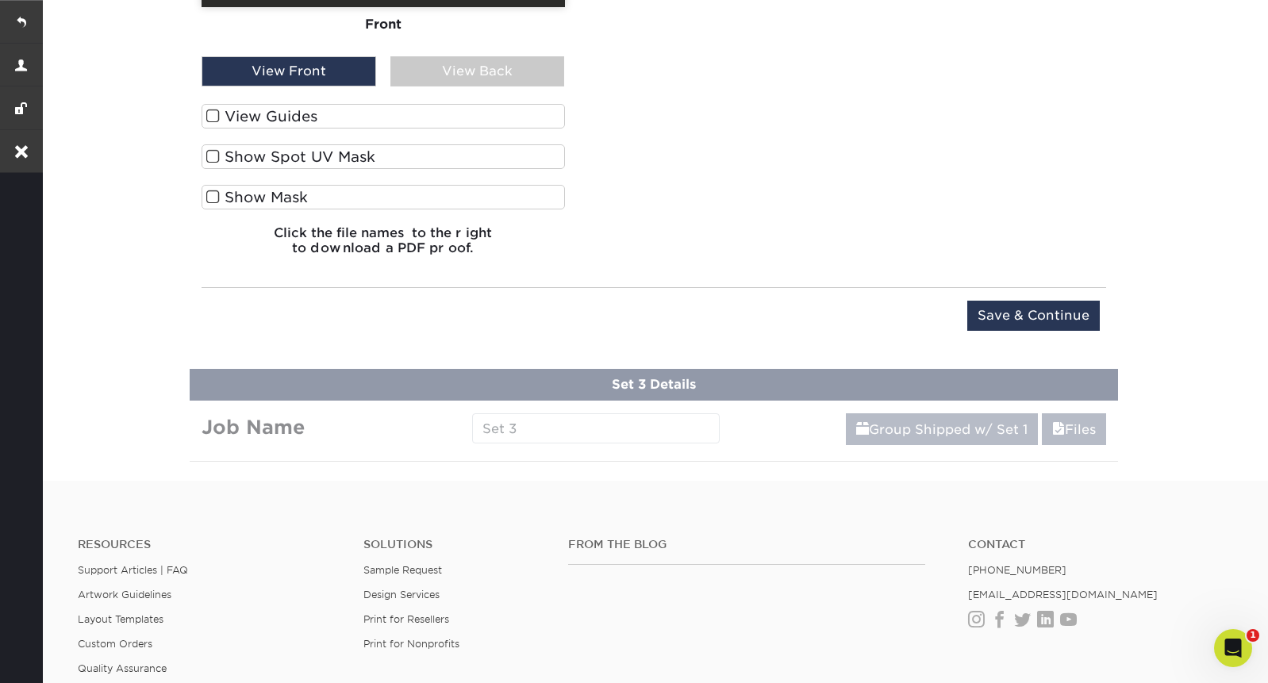
click at [1024, 287] on hr at bounding box center [654, 287] width 905 height 1
click at [1021, 313] on input "Save & Continue" at bounding box center [1034, 316] width 133 height 30
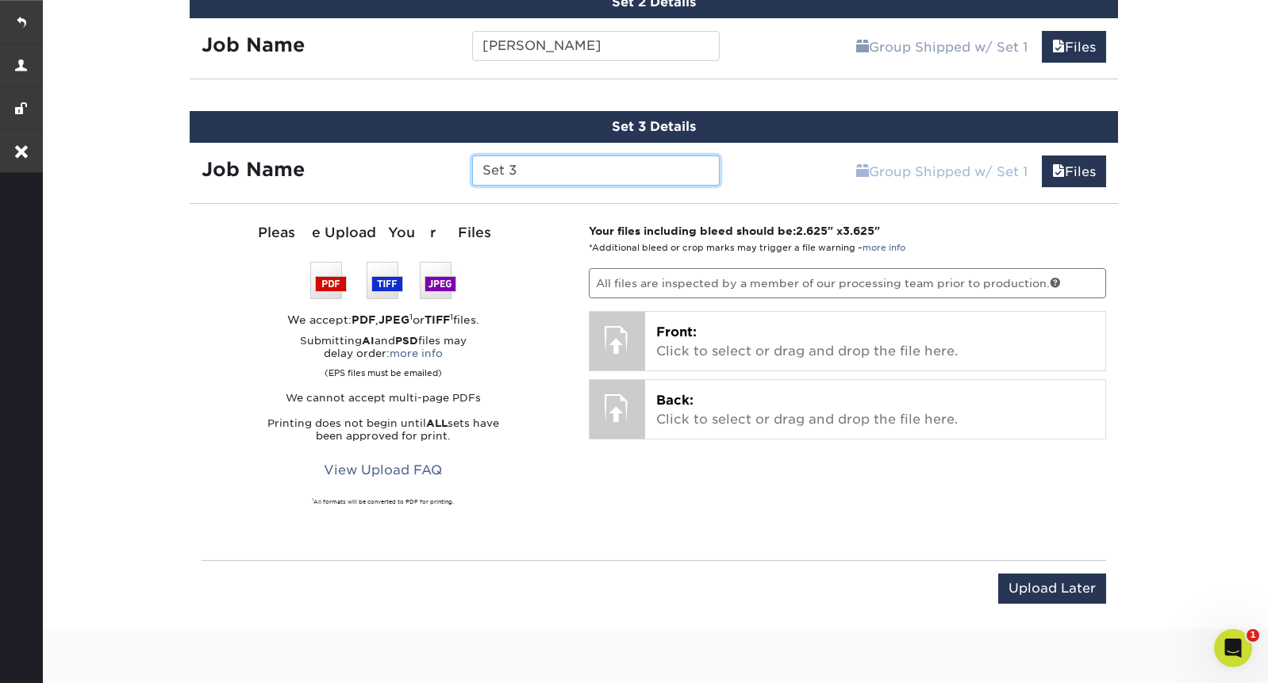
scroll to position [1271, 0]
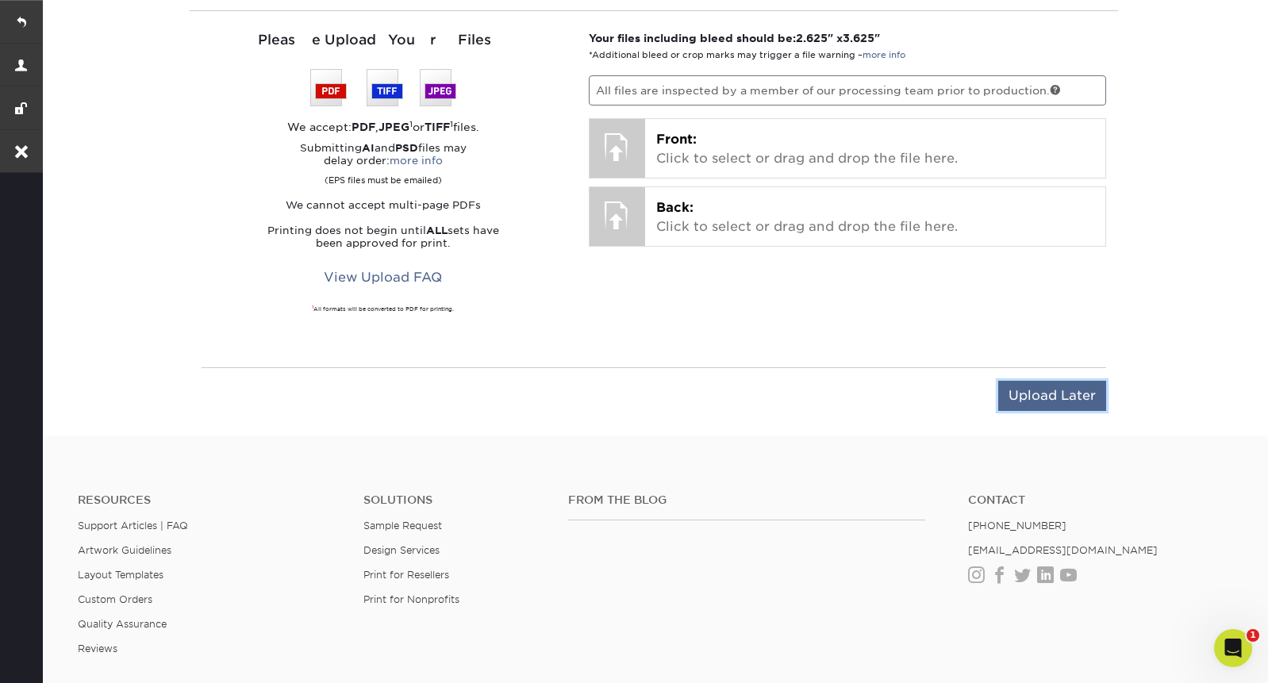
click at [1064, 400] on input "Upload Later" at bounding box center [1052, 396] width 108 height 30
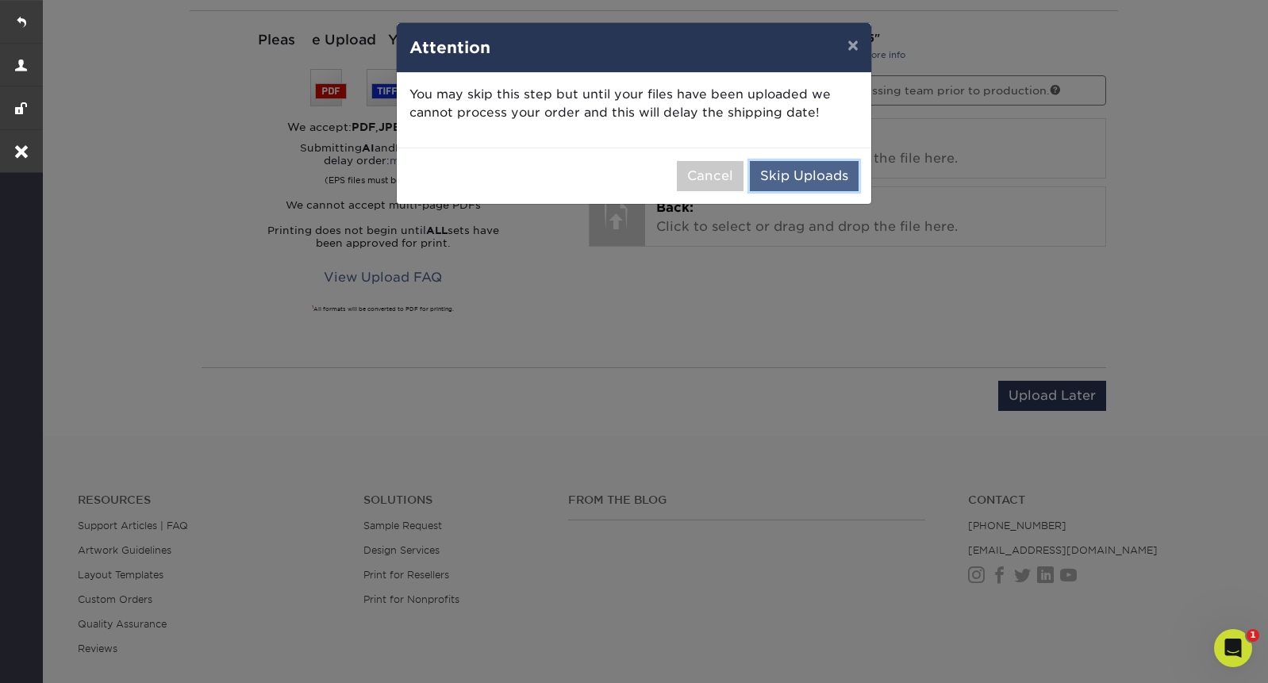
click at [805, 180] on button "Skip Uploads" at bounding box center [804, 176] width 109 height 30
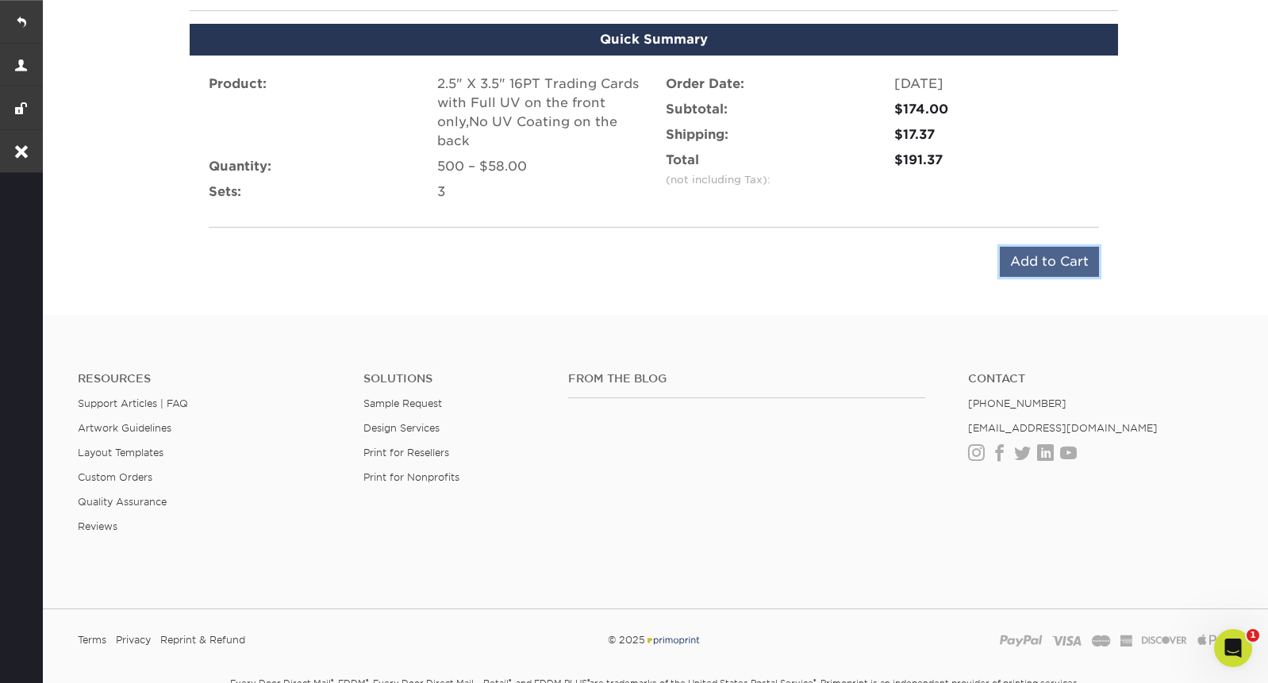
click at [1079, 264] on input "Add to Cart" at bounding box center [1049, 262] width 99 height 30
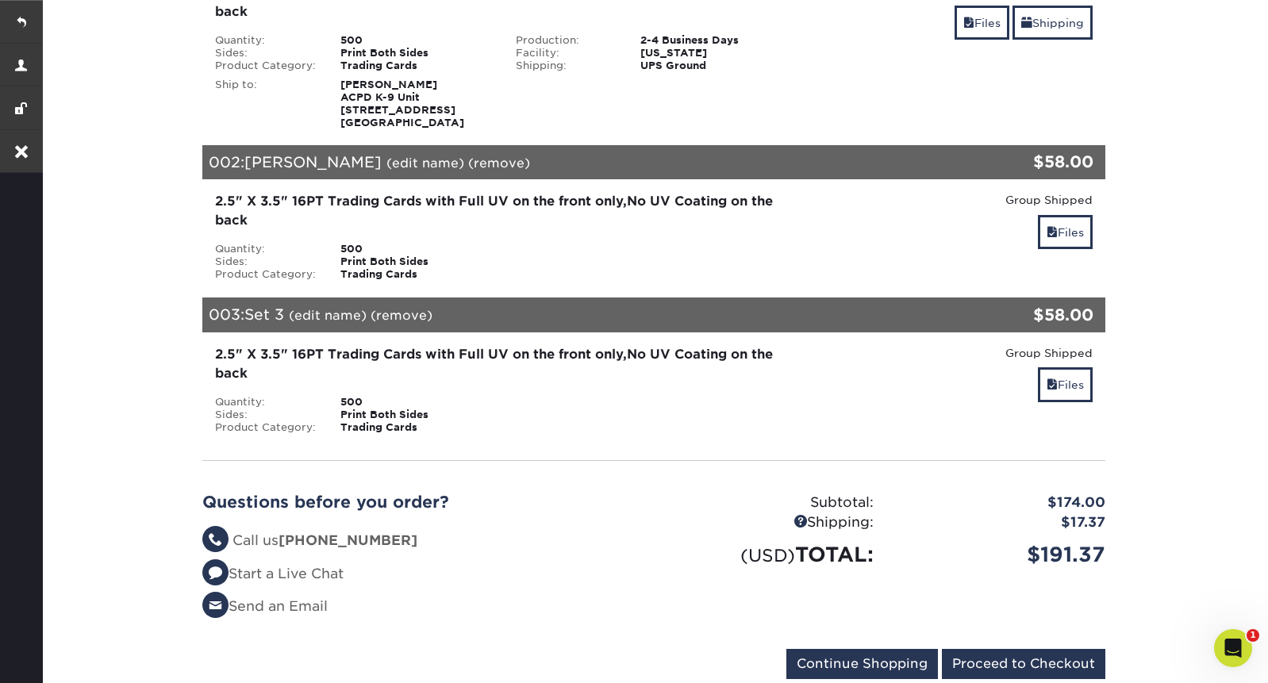
scroll to position [302, 0]
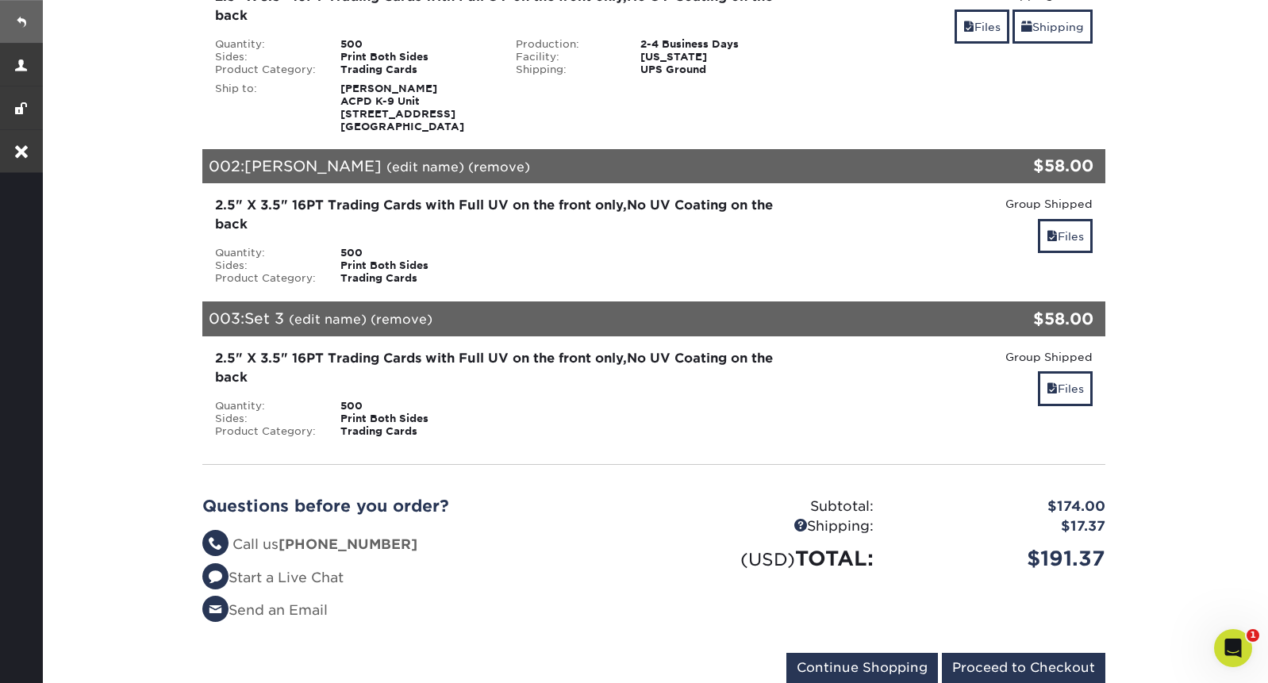
click at [21, 25] on link at bounding box center [21, 21] width 43 height 43
